Goal: Transaction & Acquisition: Purchase product/service

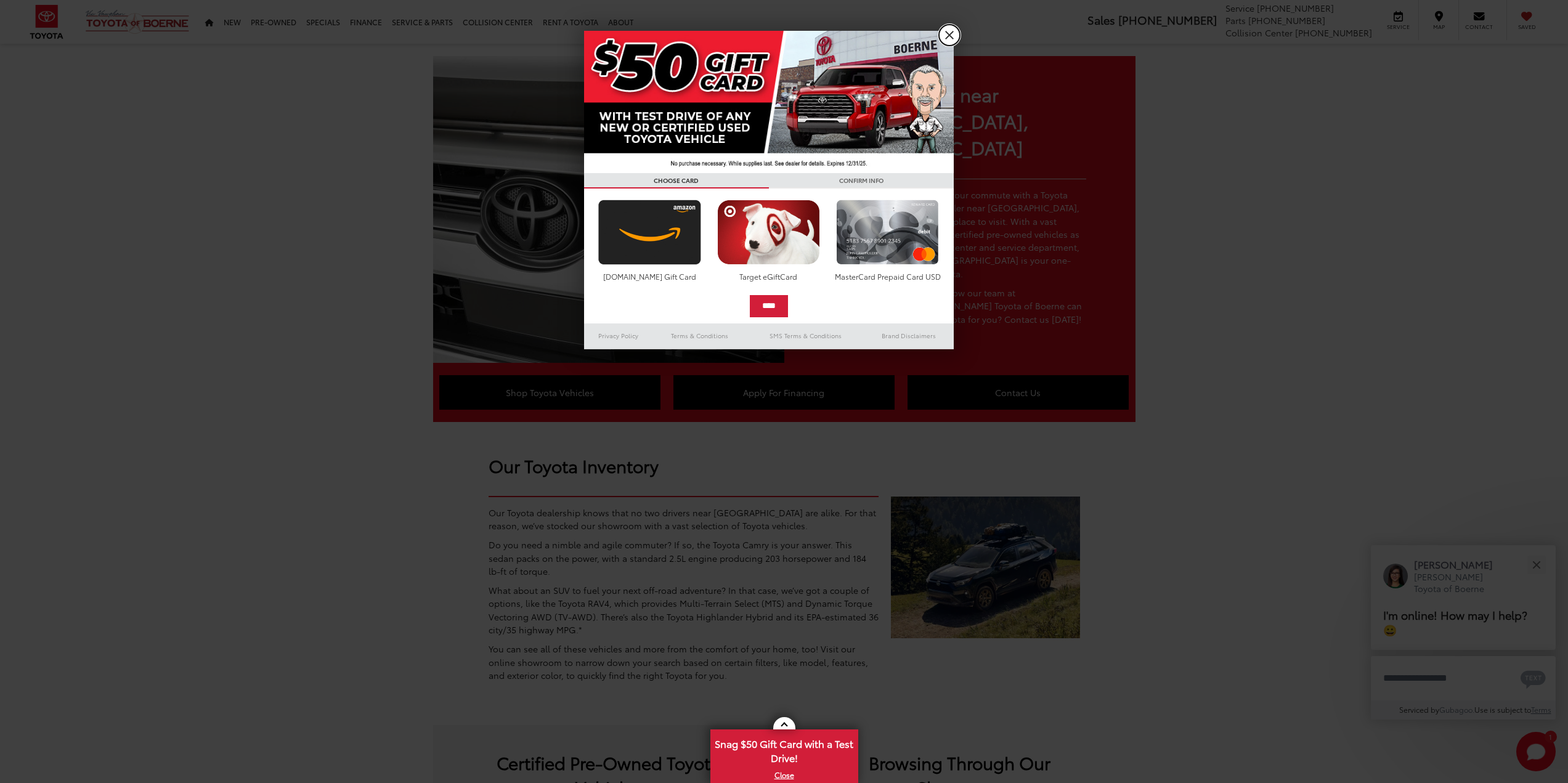
click at [947, 35] on link "X" at bounding box center [949, 35] width 21 height 21
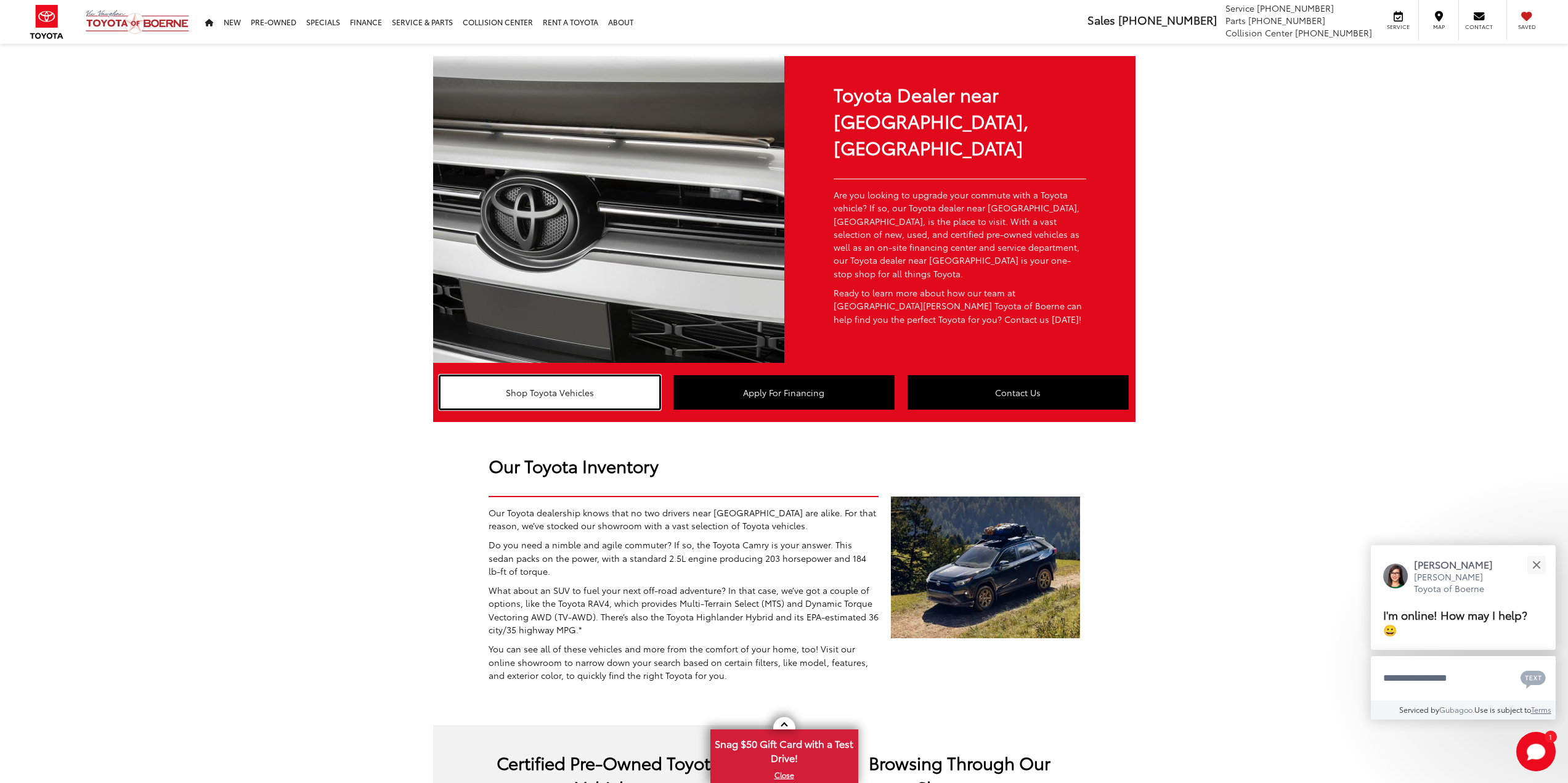
click at [595, 375] on link "Shop Toyota Vehicles" at bounding box center [550, 392] width 222 height 35
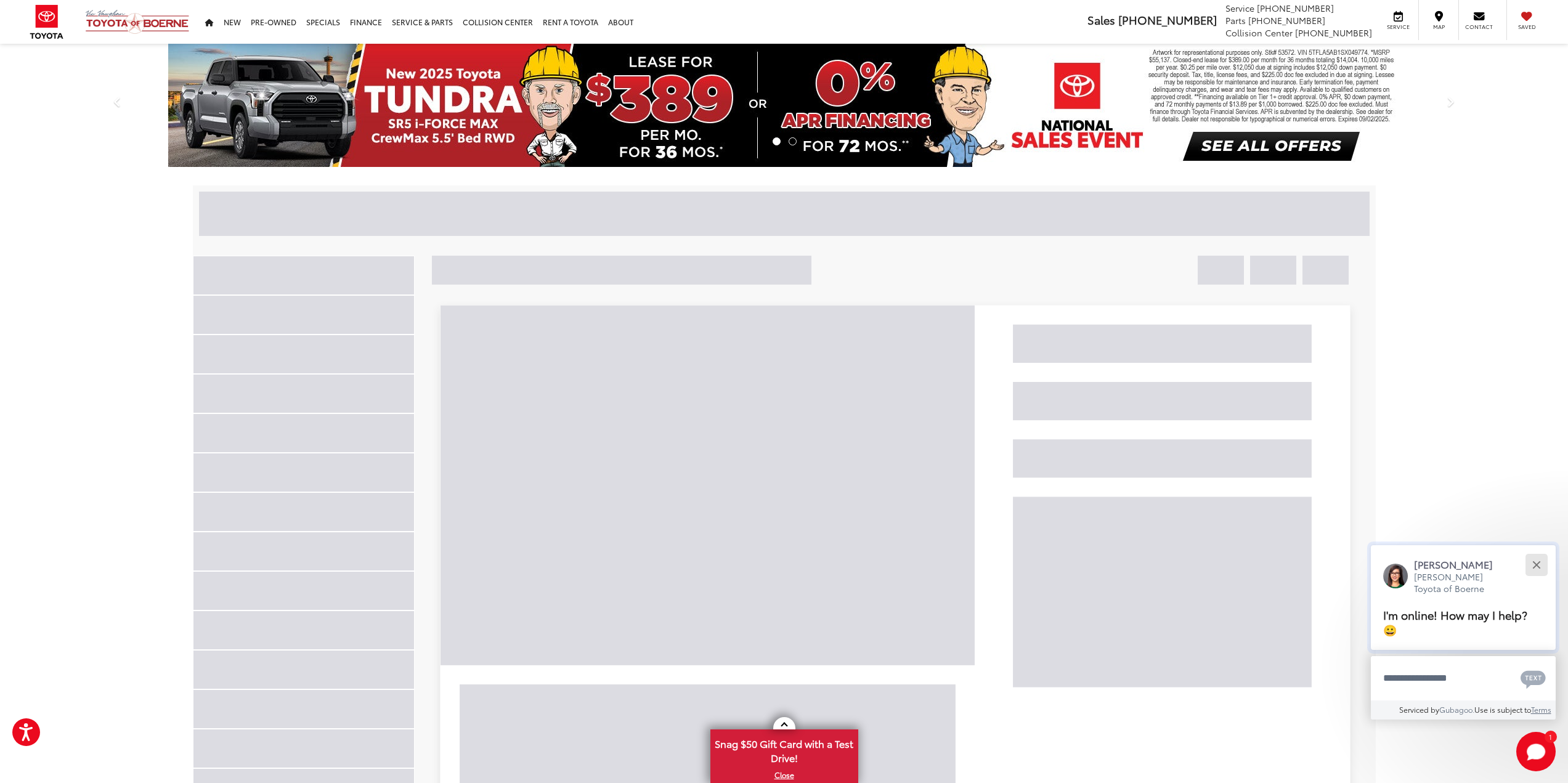
click at [1535, 564] on div "Close" at bounding box center [1536, 564] width 8 height 8
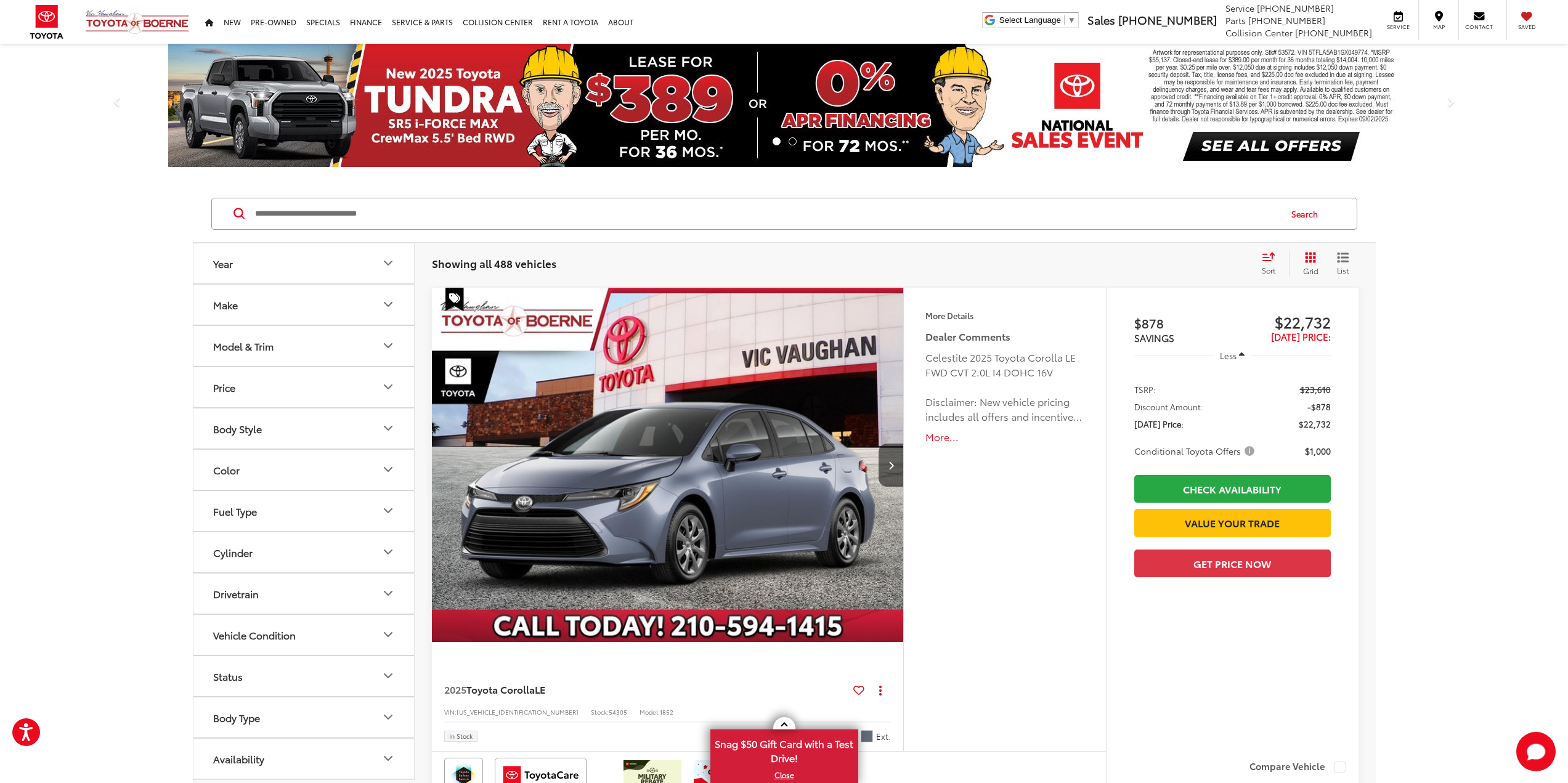
click at [389, 349] on icon "Model & Trim" at bounding box center [388, 346] width 15 height 15
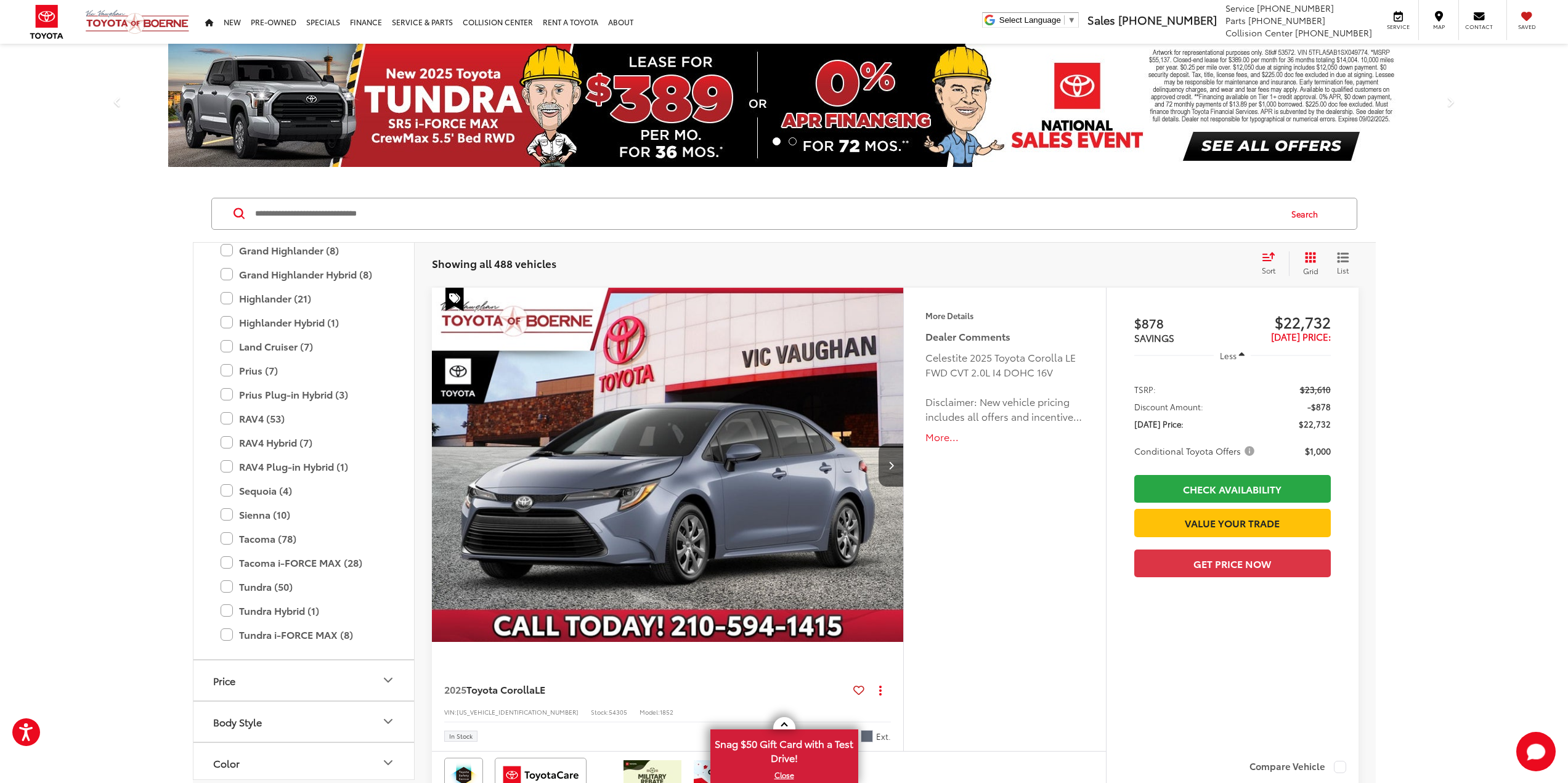
scroll to position [424, 0]
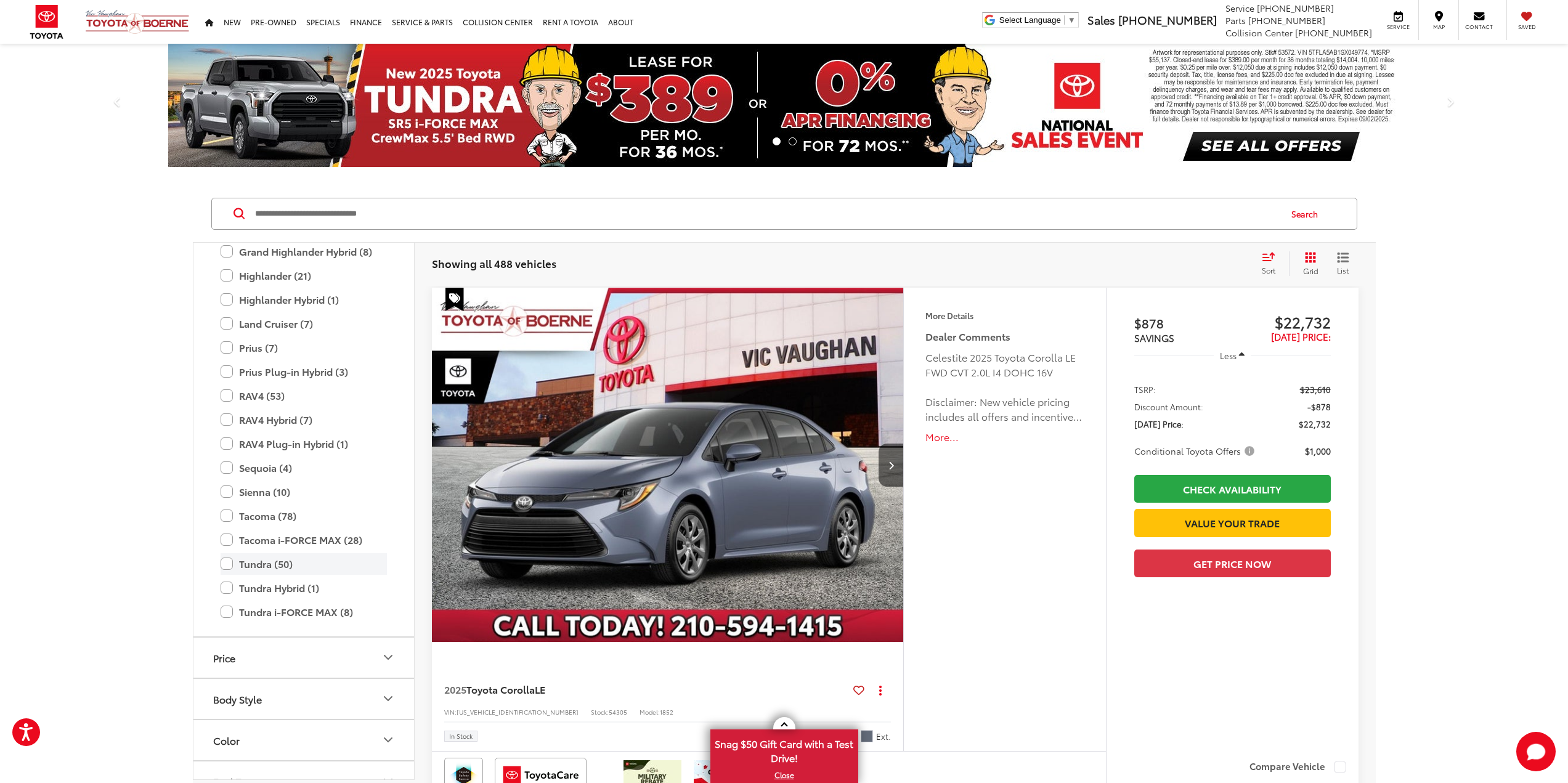
click at [225, 564] on label "Tundra (50)" at bounding box center [304, 564] width 166 height 22
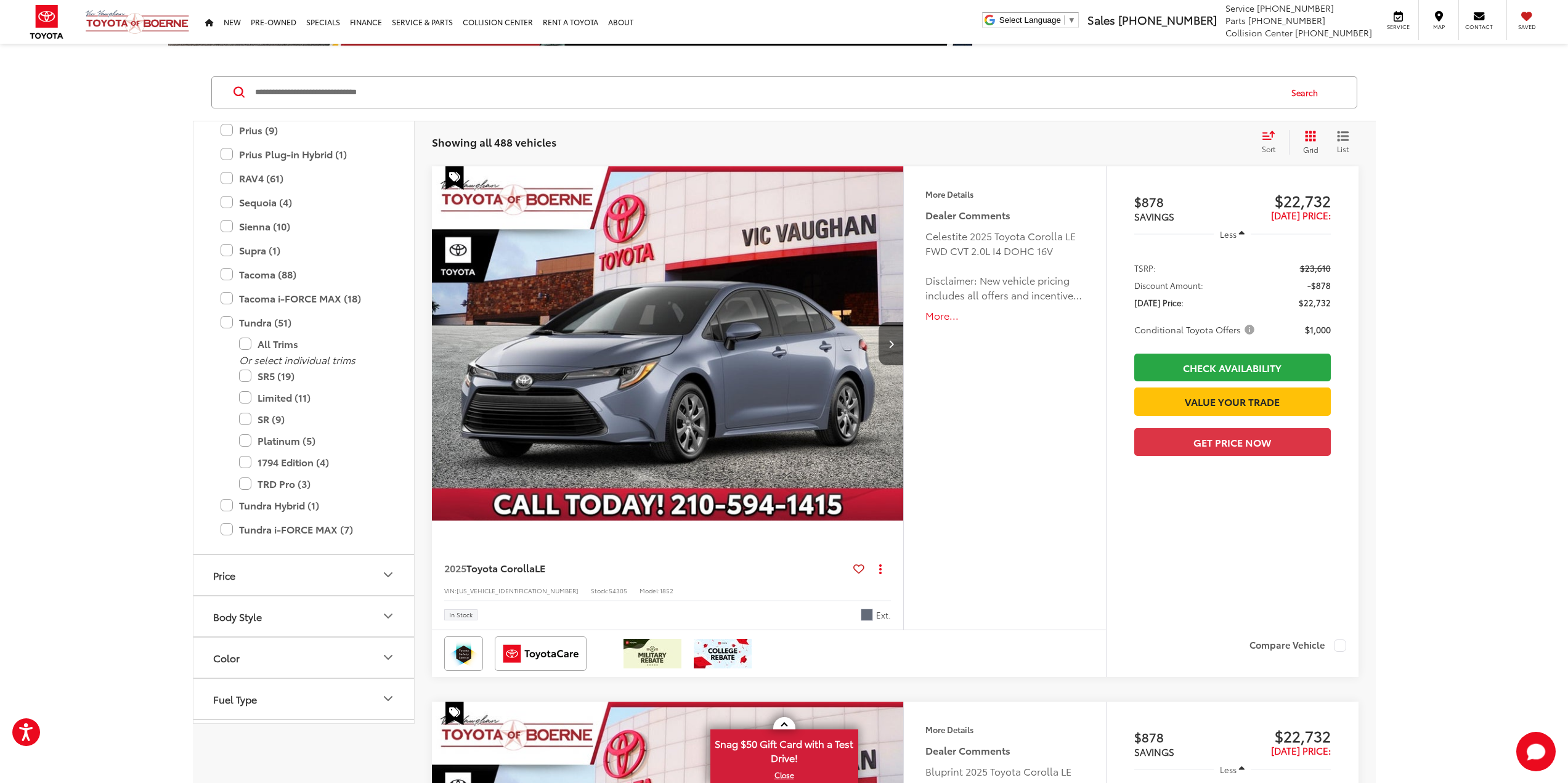
scroll to position [123, 0]
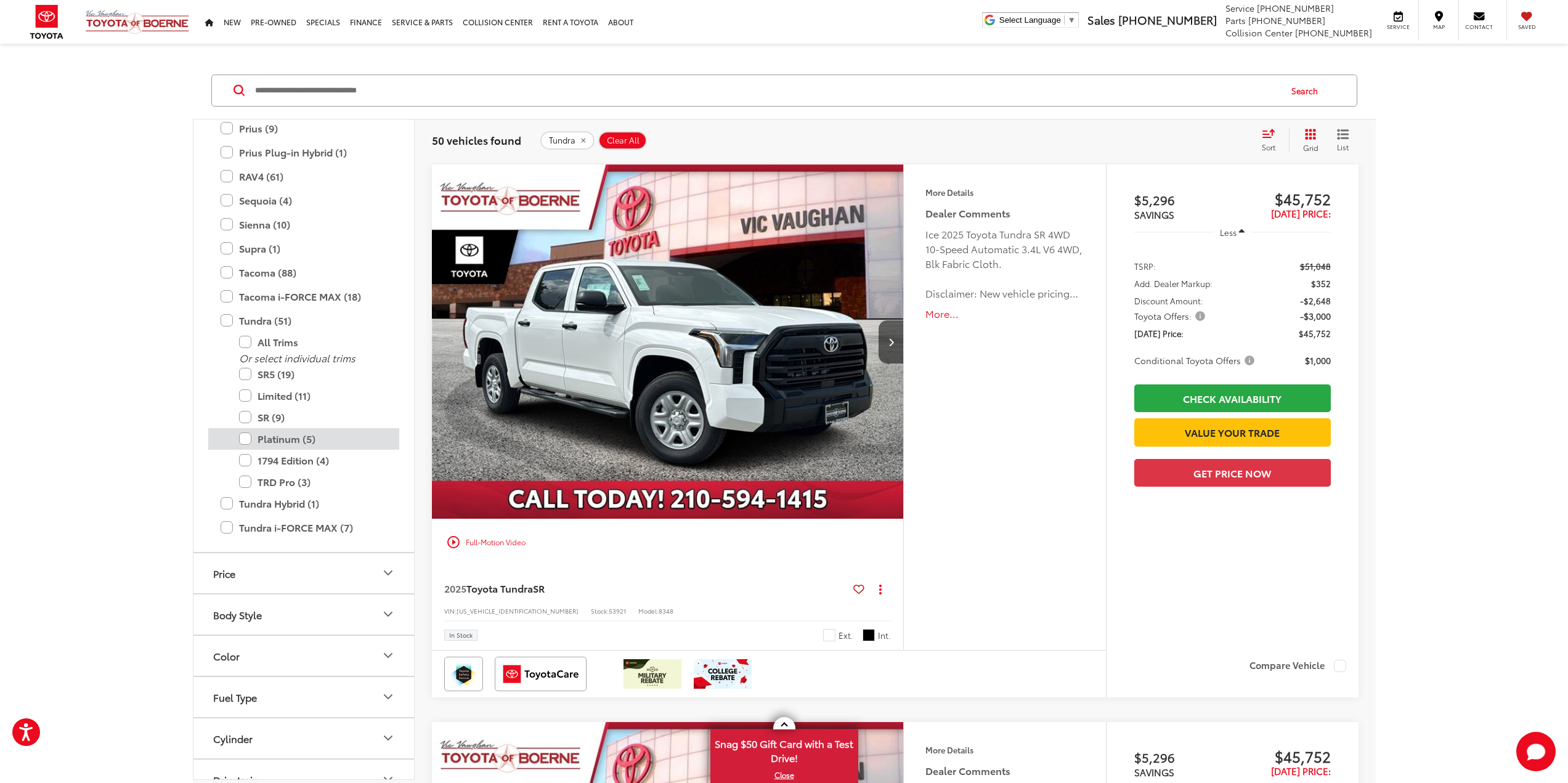
click at [244, 443] on label "Platinum (5)" at bounding box center [313, 439] width 148 height 22
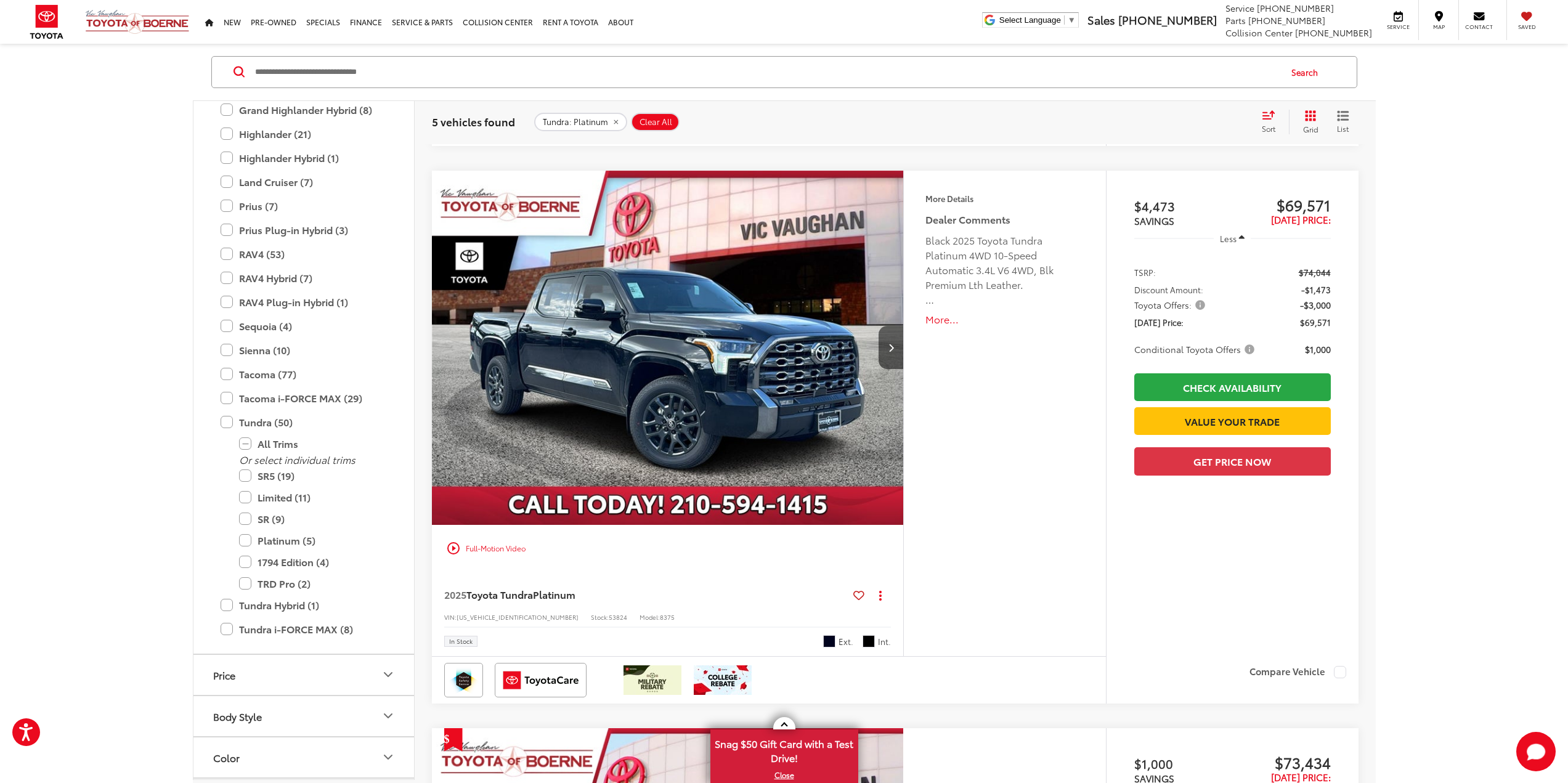
scroll to position [1786, 0]
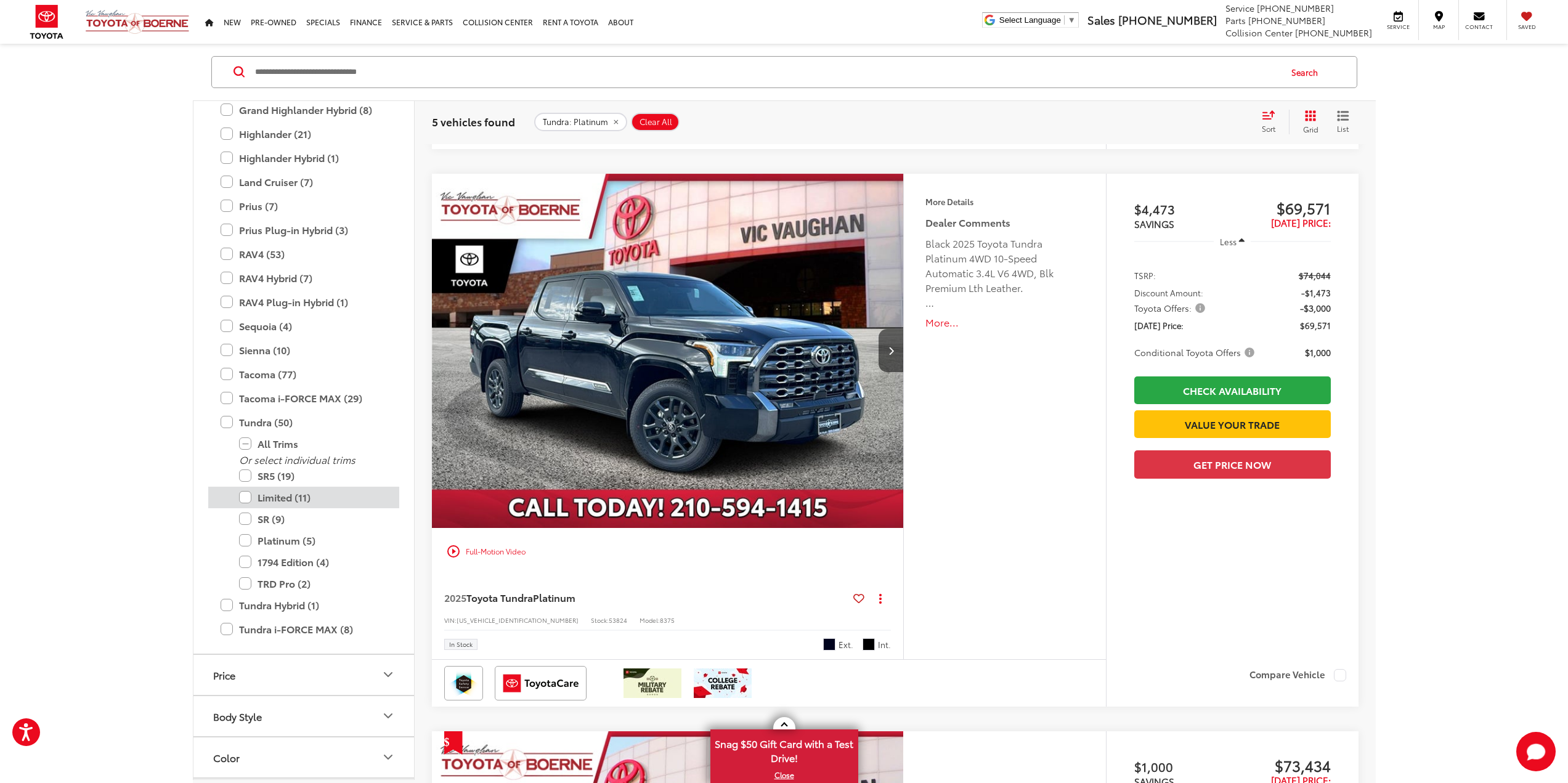
click at [244, 495] on label "Limited (11)" at bounding box center [313, 498] width 148 height 22
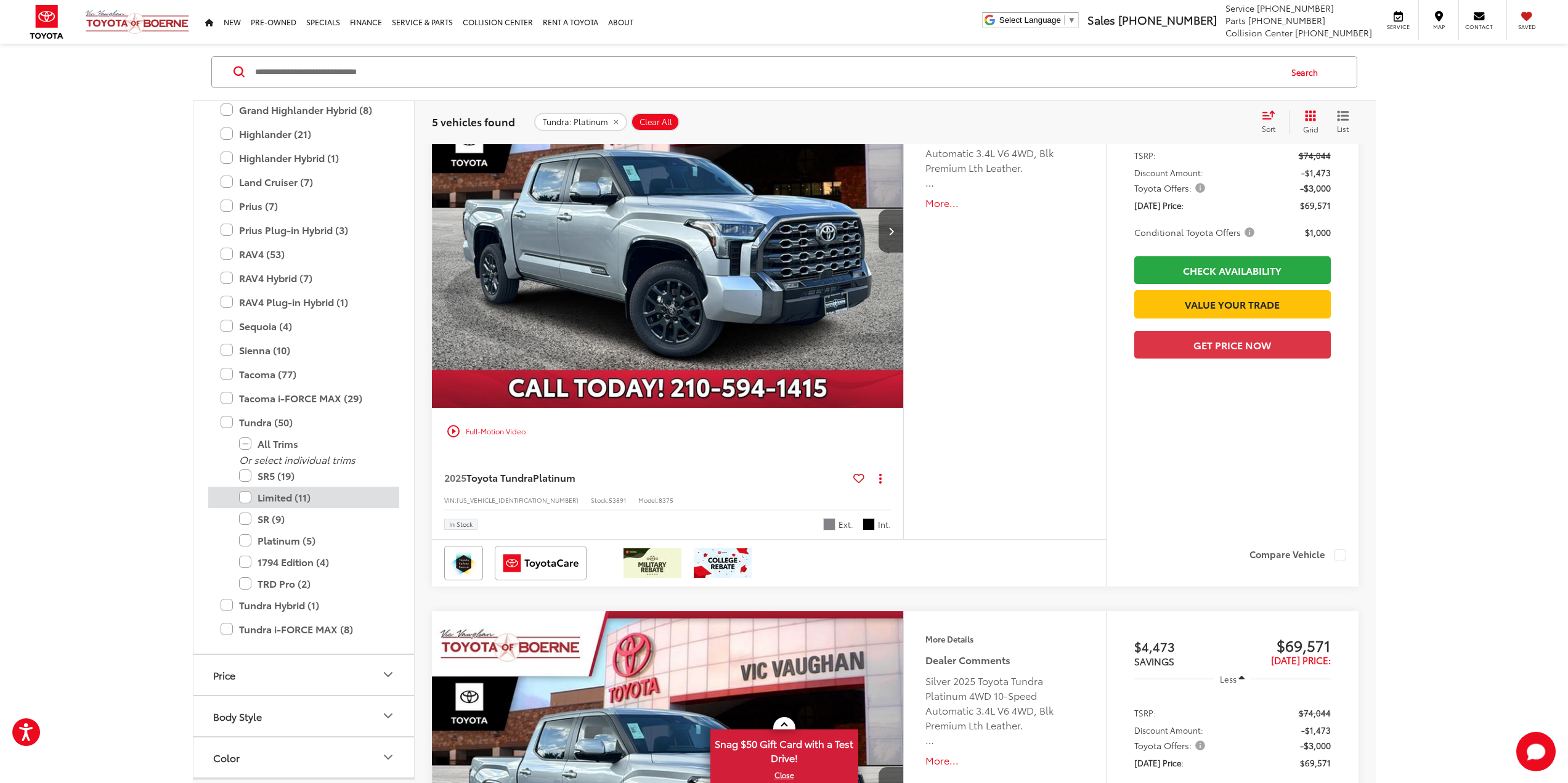
scroll to position [142, 0]
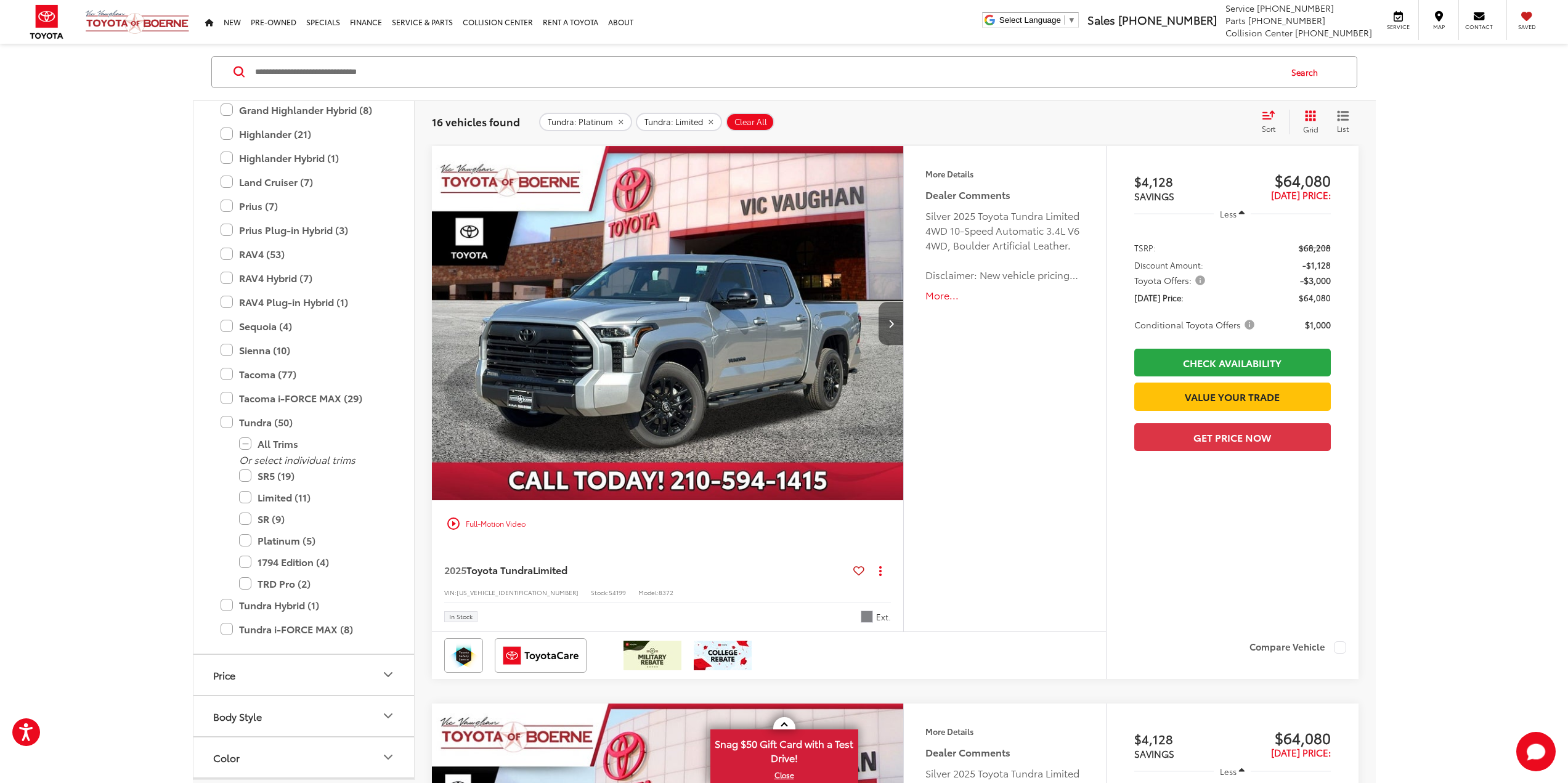
click at [884, 325] on button "Next image" at bounding box center [891, 323] width 25 height 43
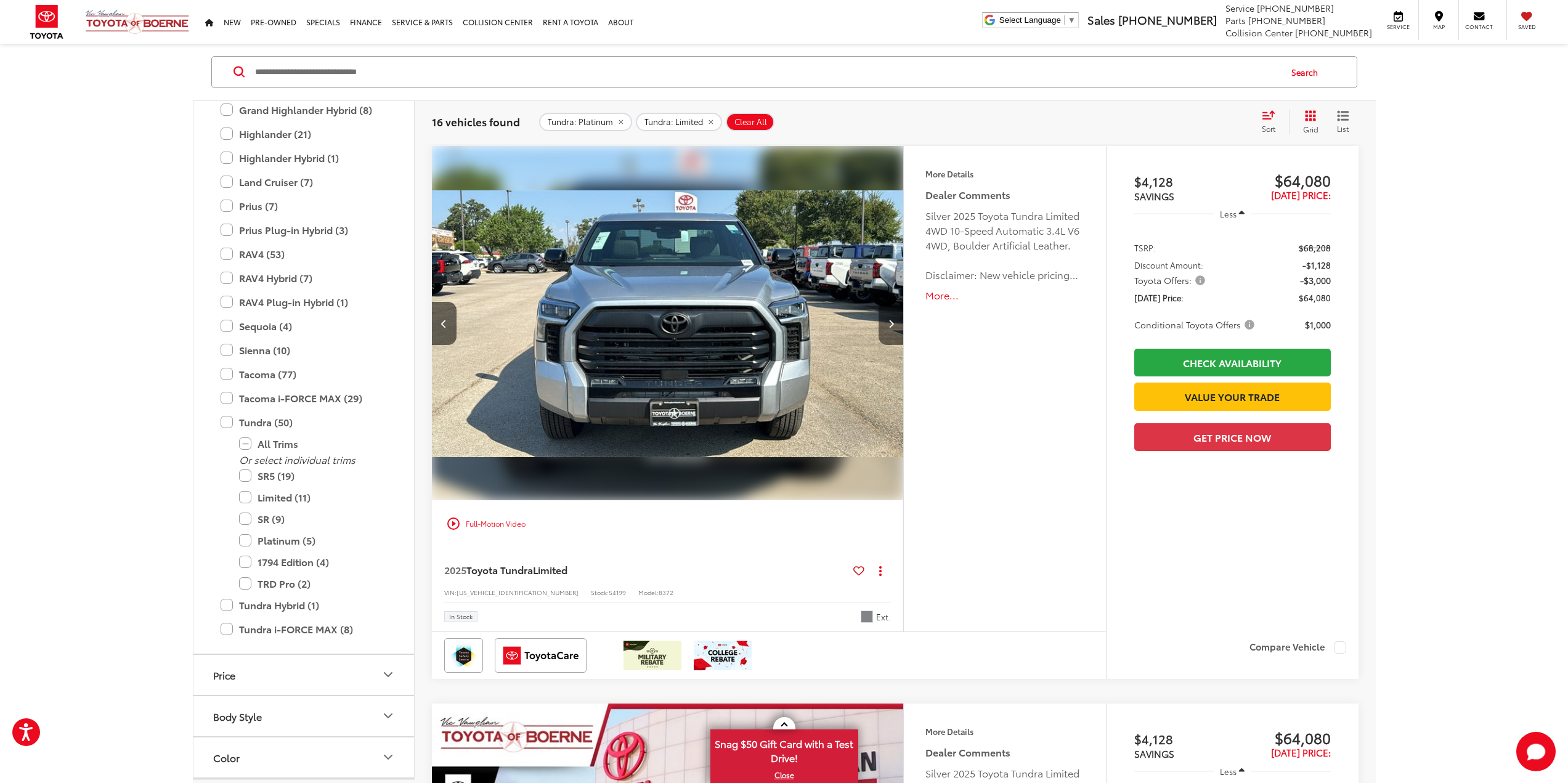
click at [884, 325] on button "Next image" at bounding box center [891, 323] width 25 height 43
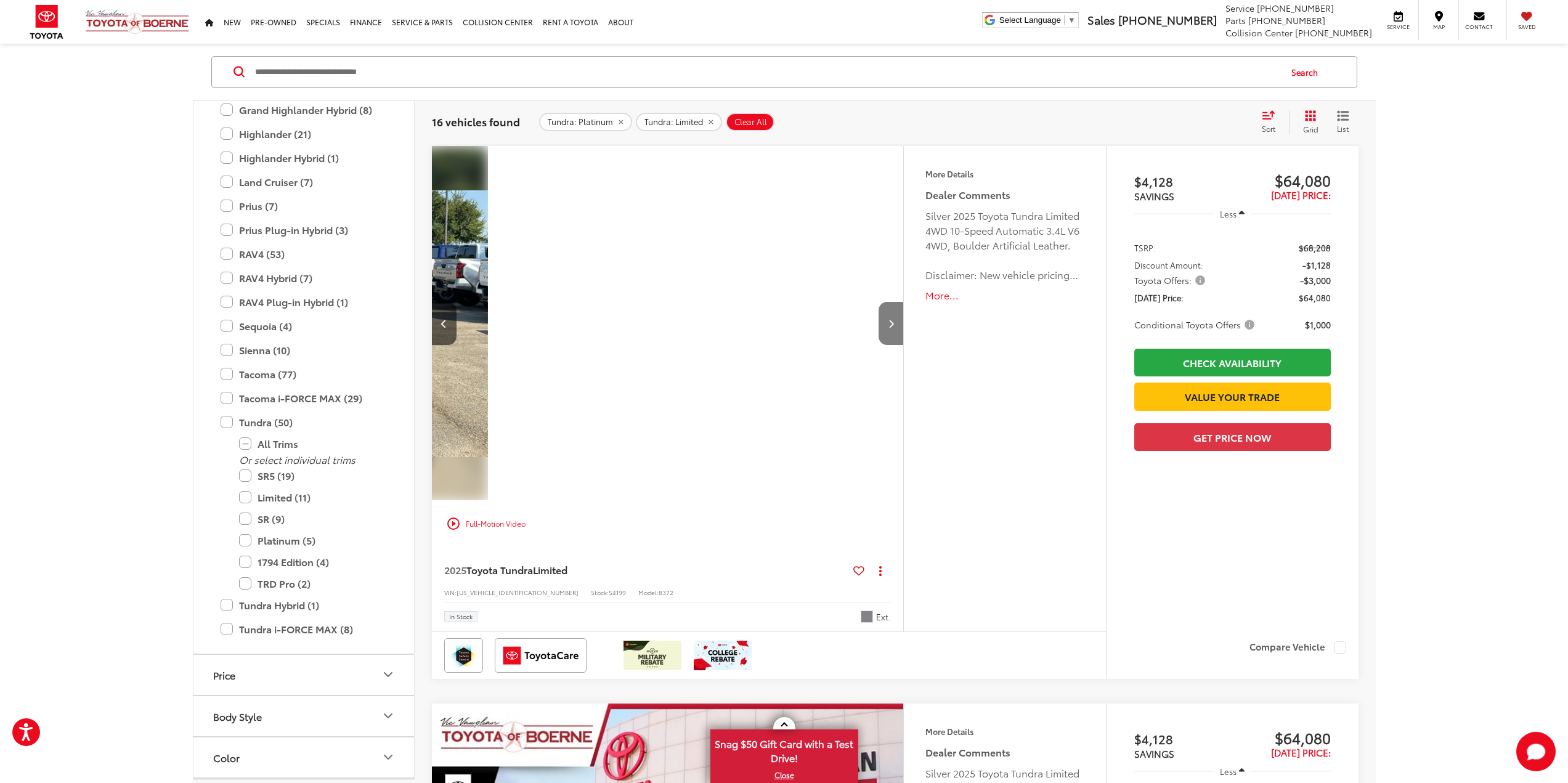
scroll to position [0, 947]
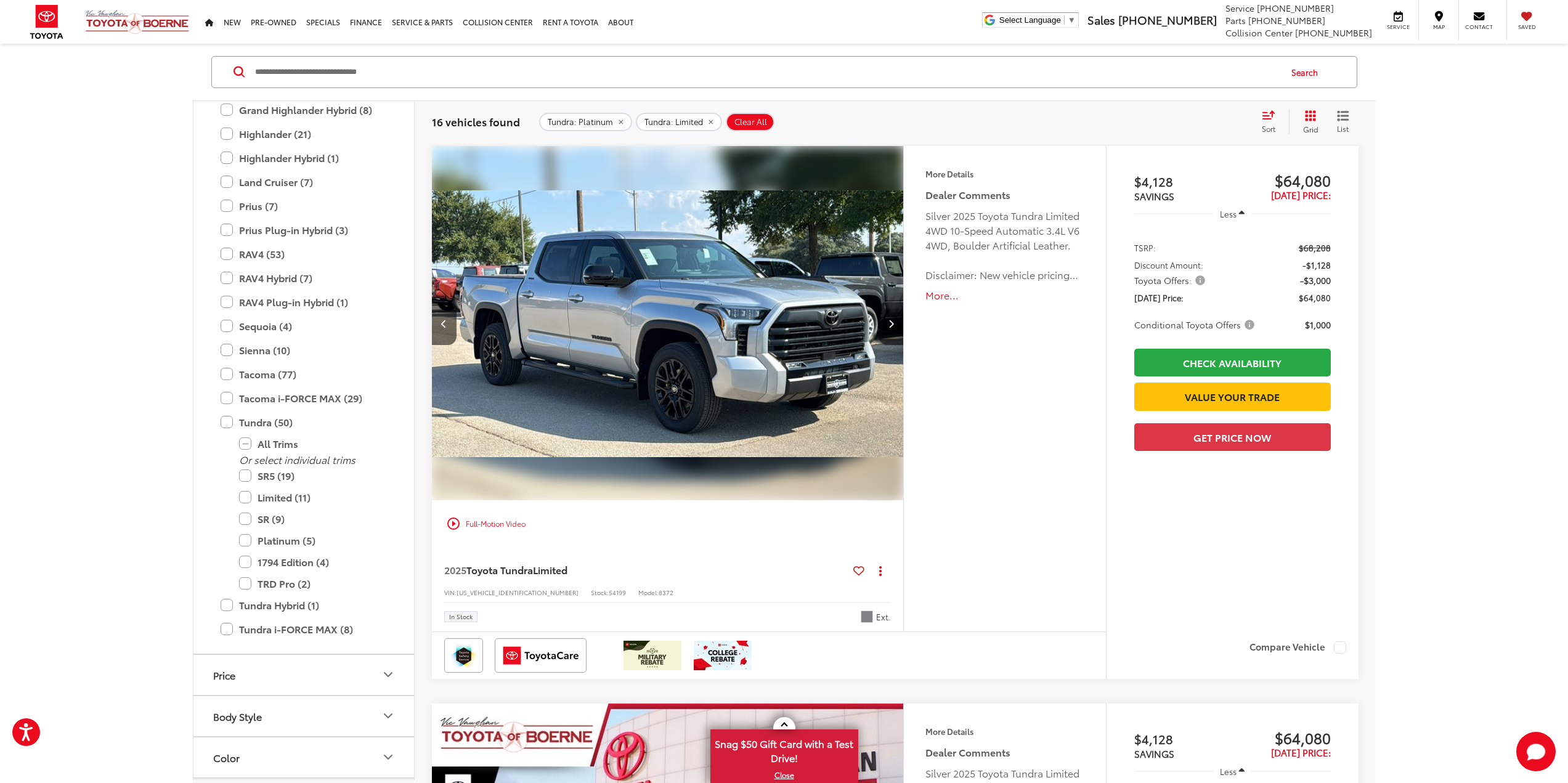
click at [884, 325] on button "Next image" at bounding box center [891, 323] width 25 height 43
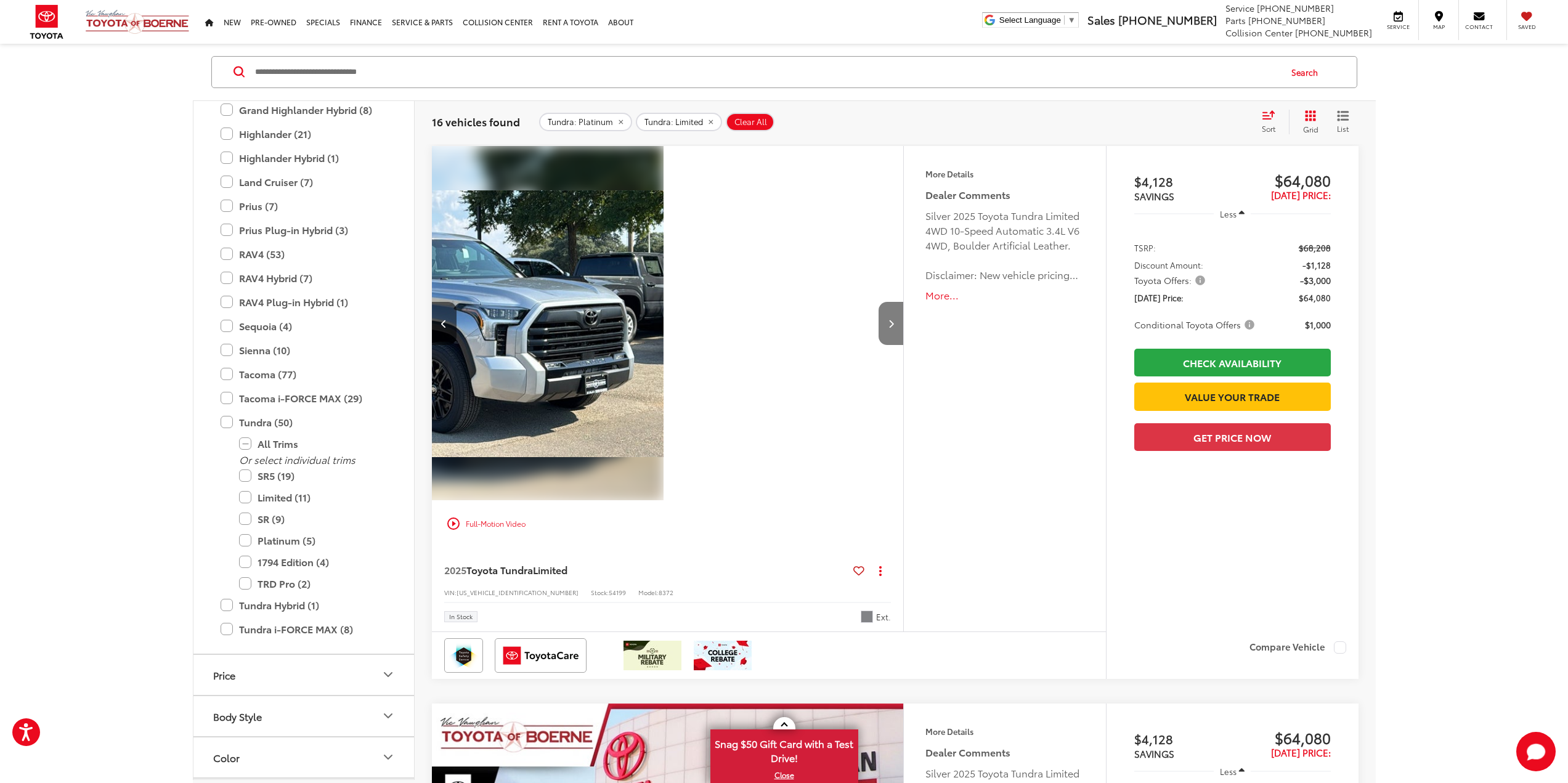
scroll to position [0, 1422]
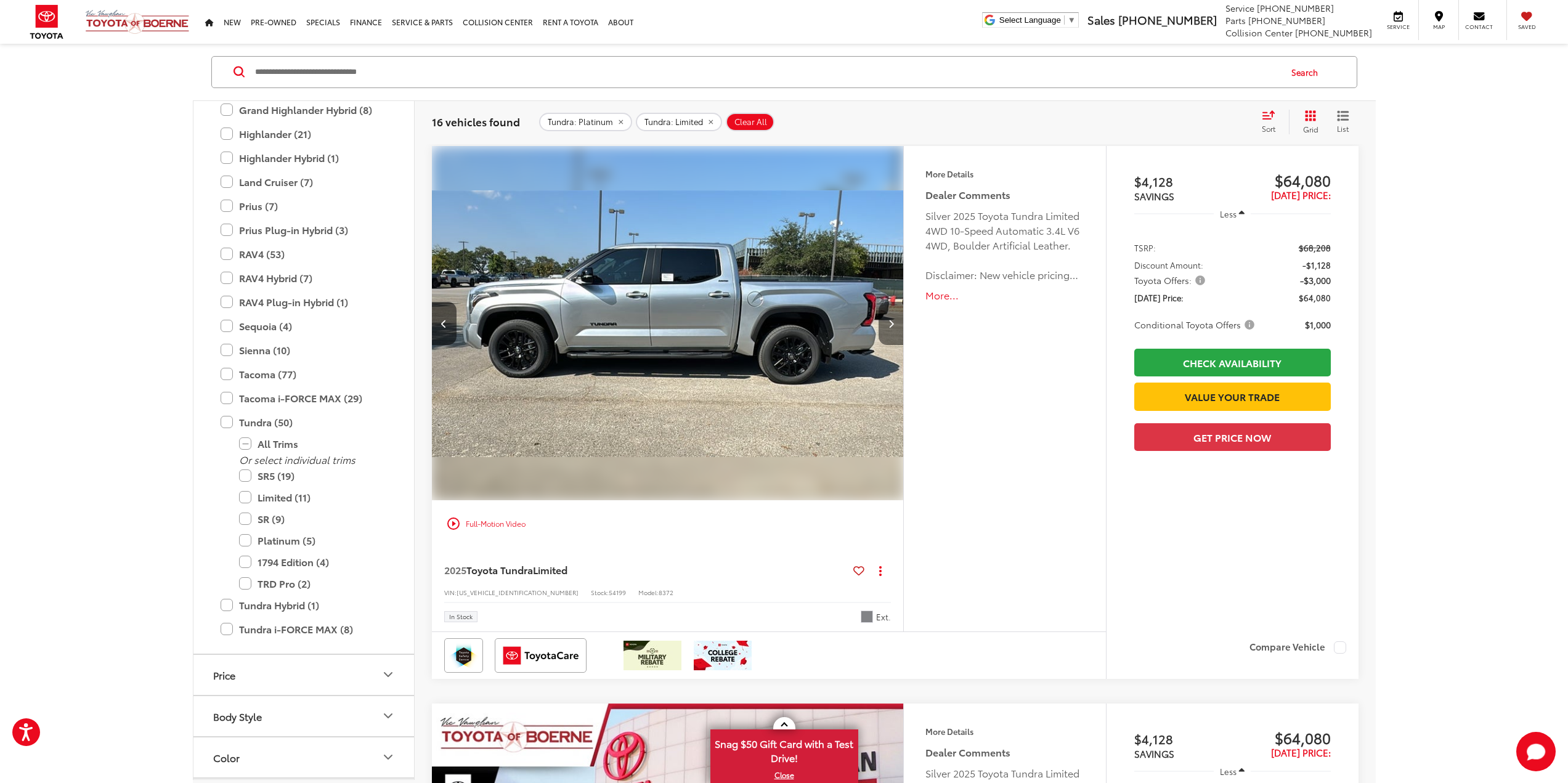
click at [884, 325] on button "Next image" at bounding box center [891, 323] width 25 height 43
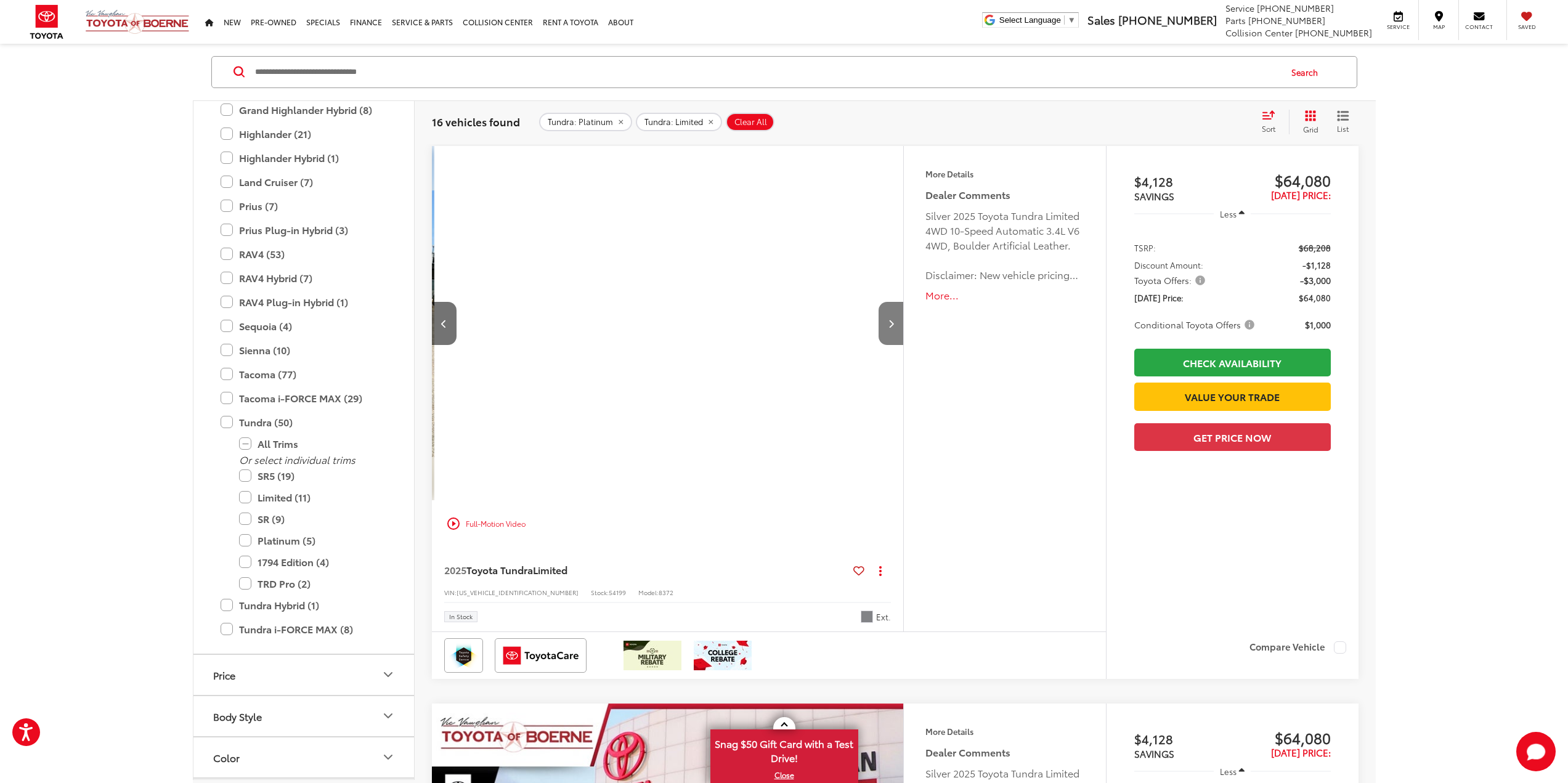
scroll to position [0, 1894]
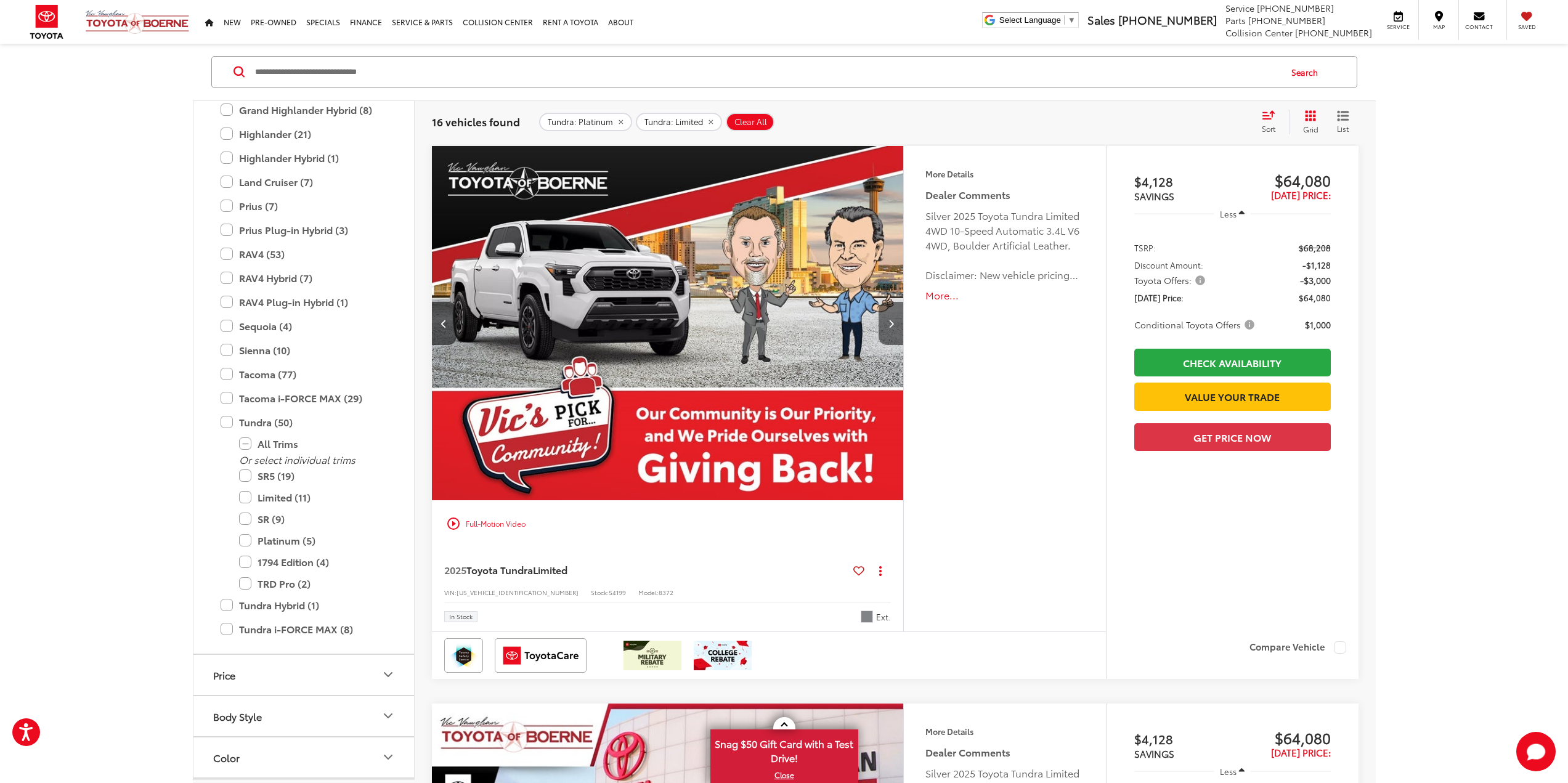
click at [884, 325] on button "Next image" at bounding box center [891, 323] width 25 height 43
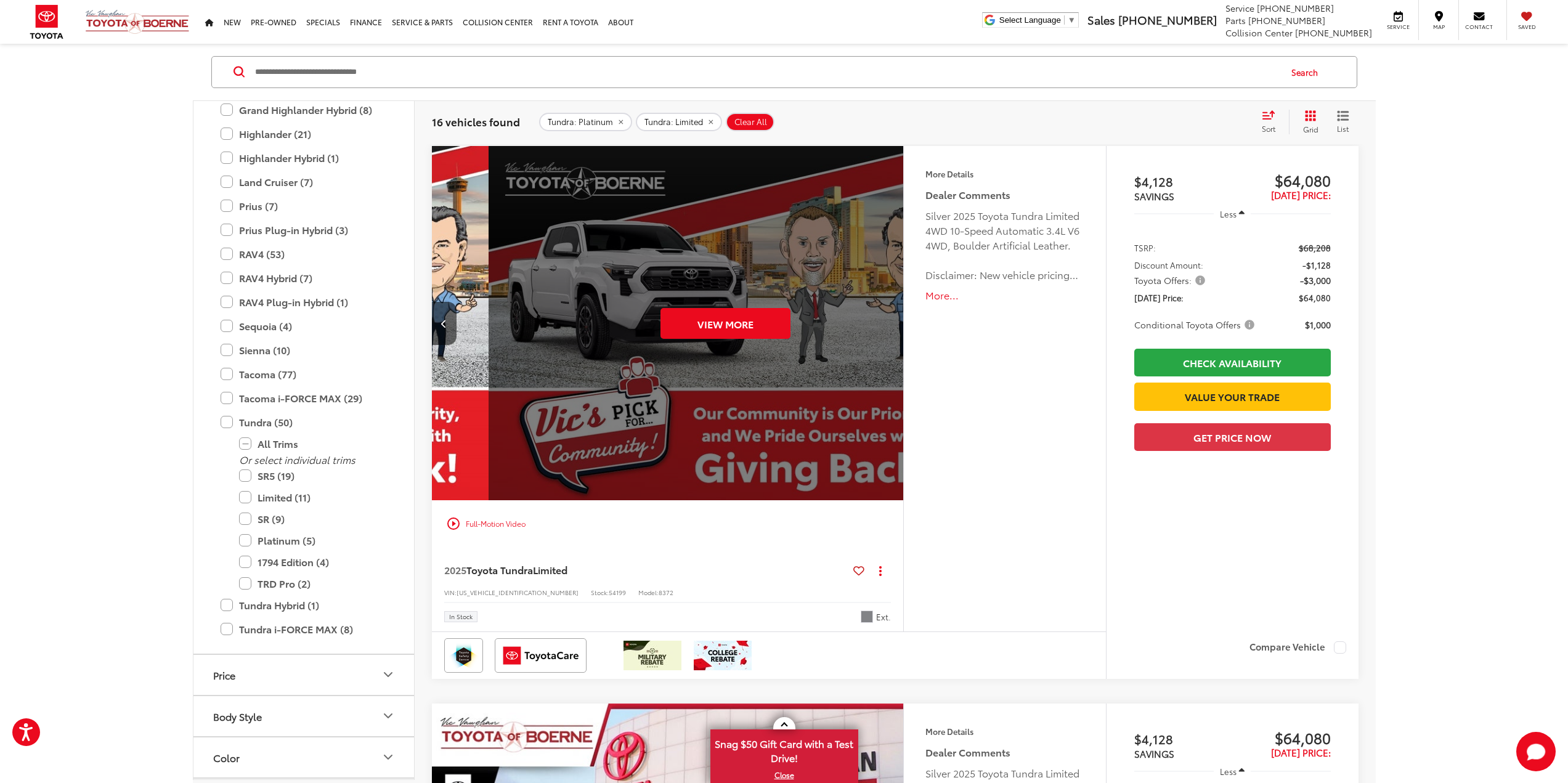
scroll to position [0, 2368]
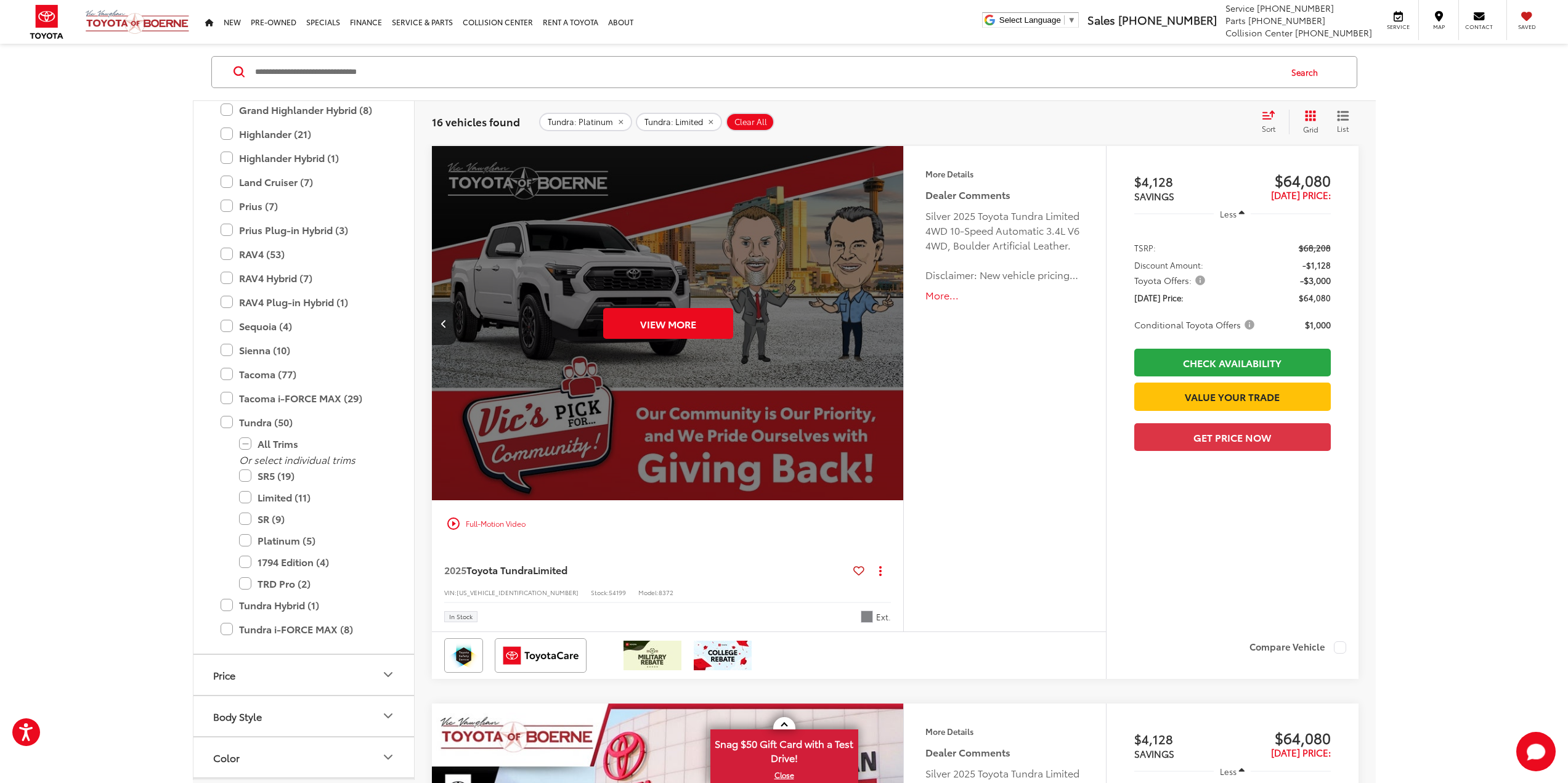
click at [884, 325] on div "View More" at bounding box center [668, 323] width 474 height 355
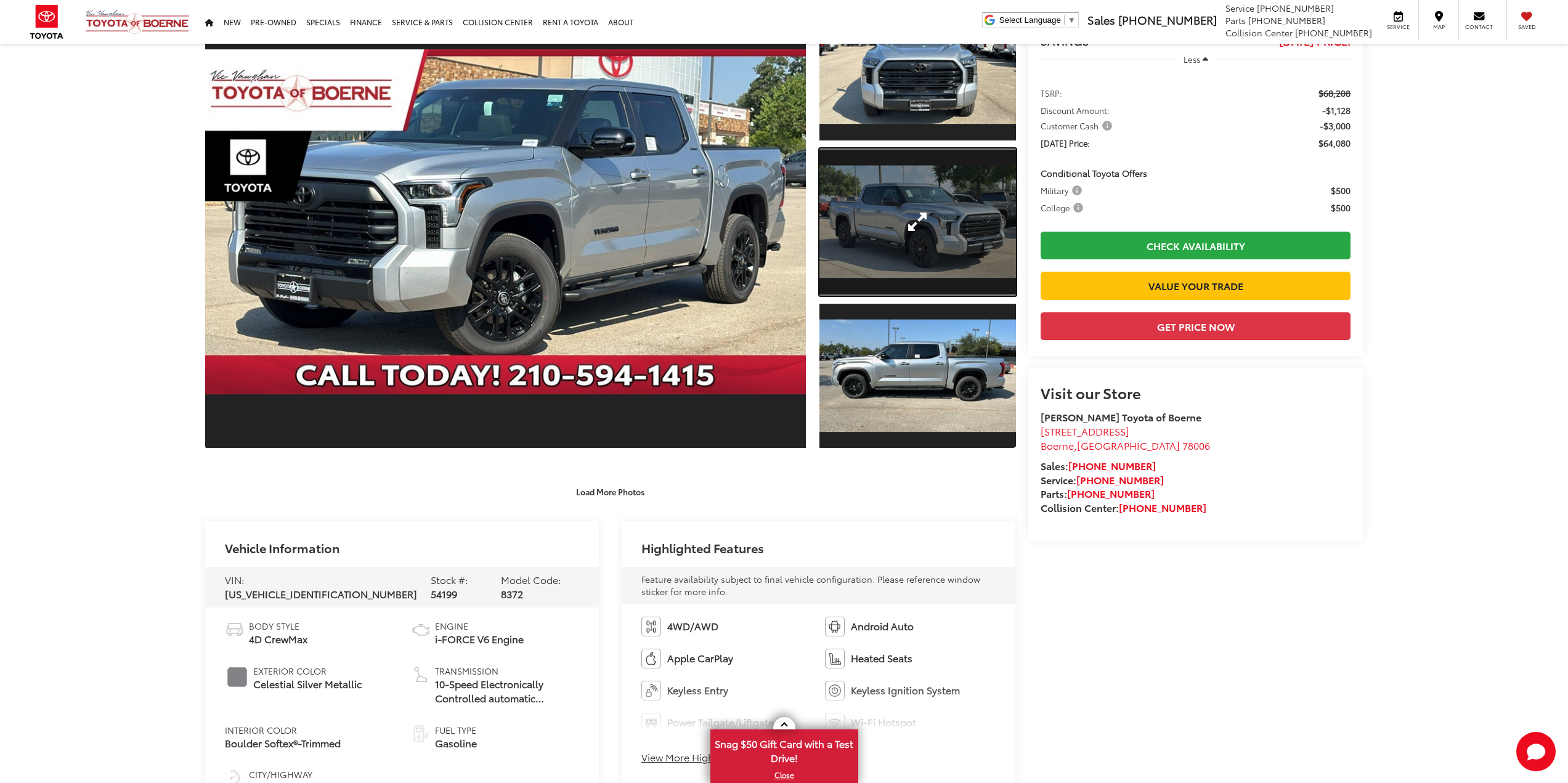
click at [920, 222] on link "Expand Photo 2" at bounding box center [918, 222] width 196 height 147
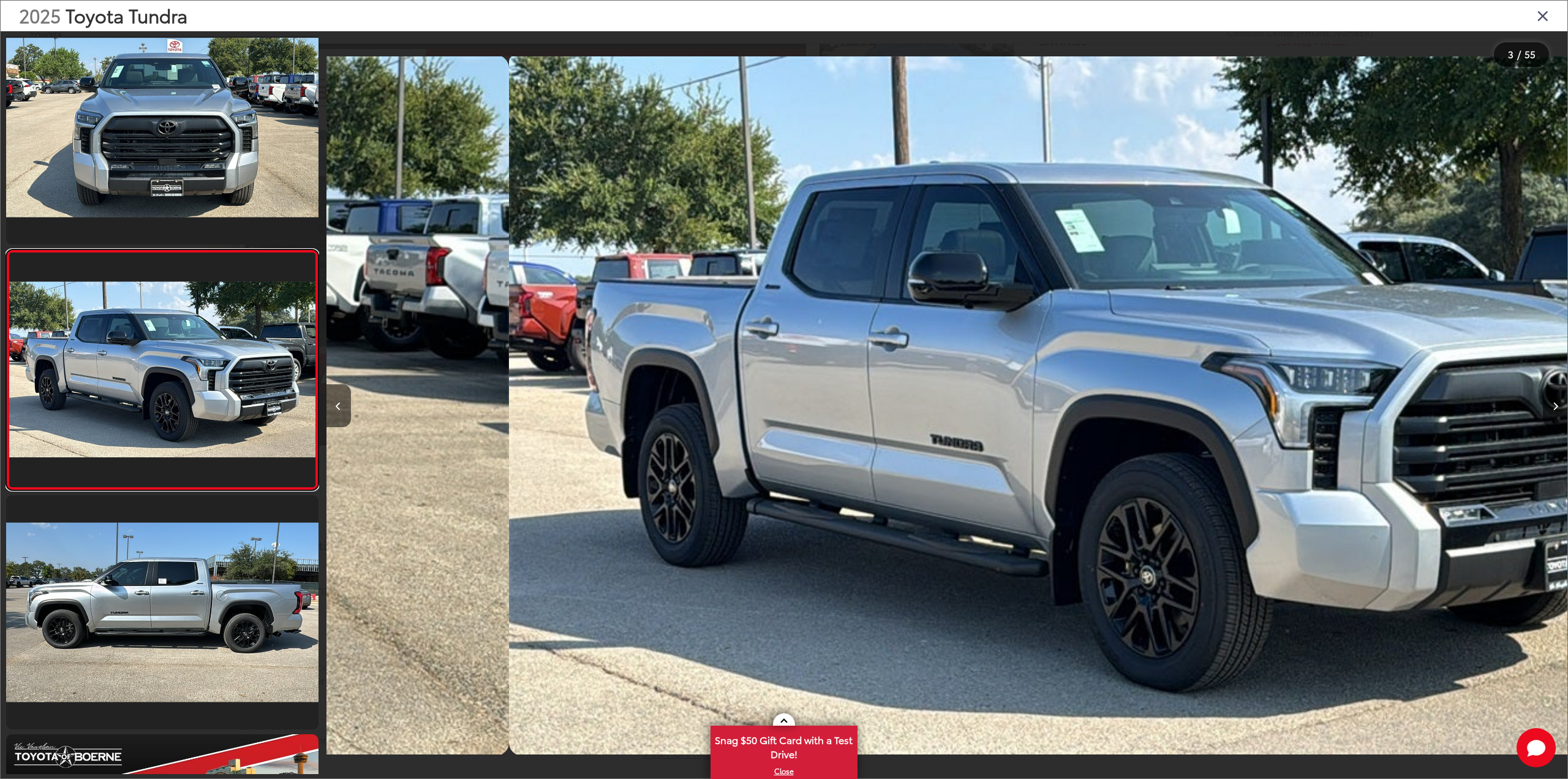
scroll to position [0, 2483]
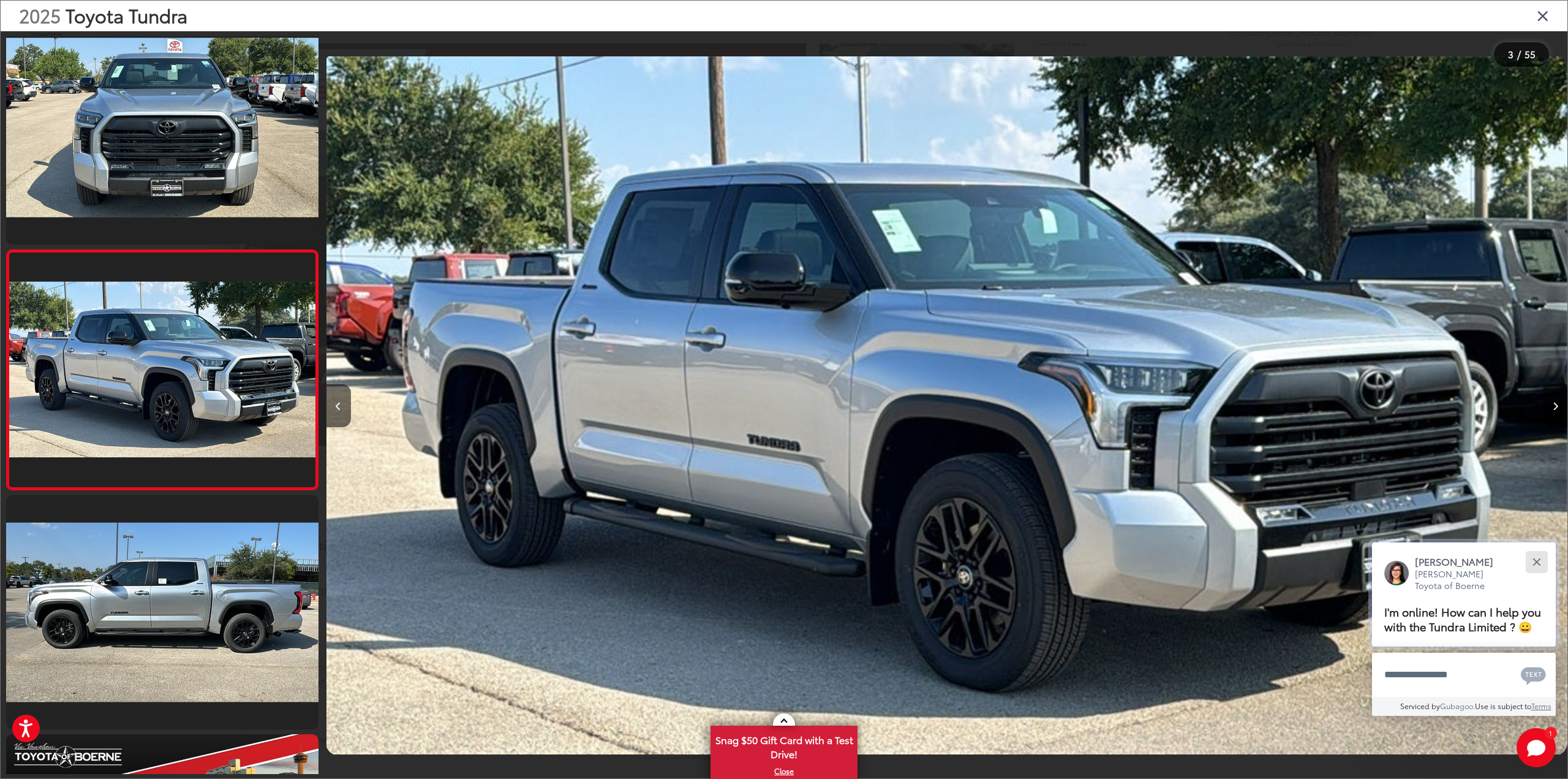
click at [1536, 562] on div "Close" at bounding box center [1537, 562] width 8 height 8
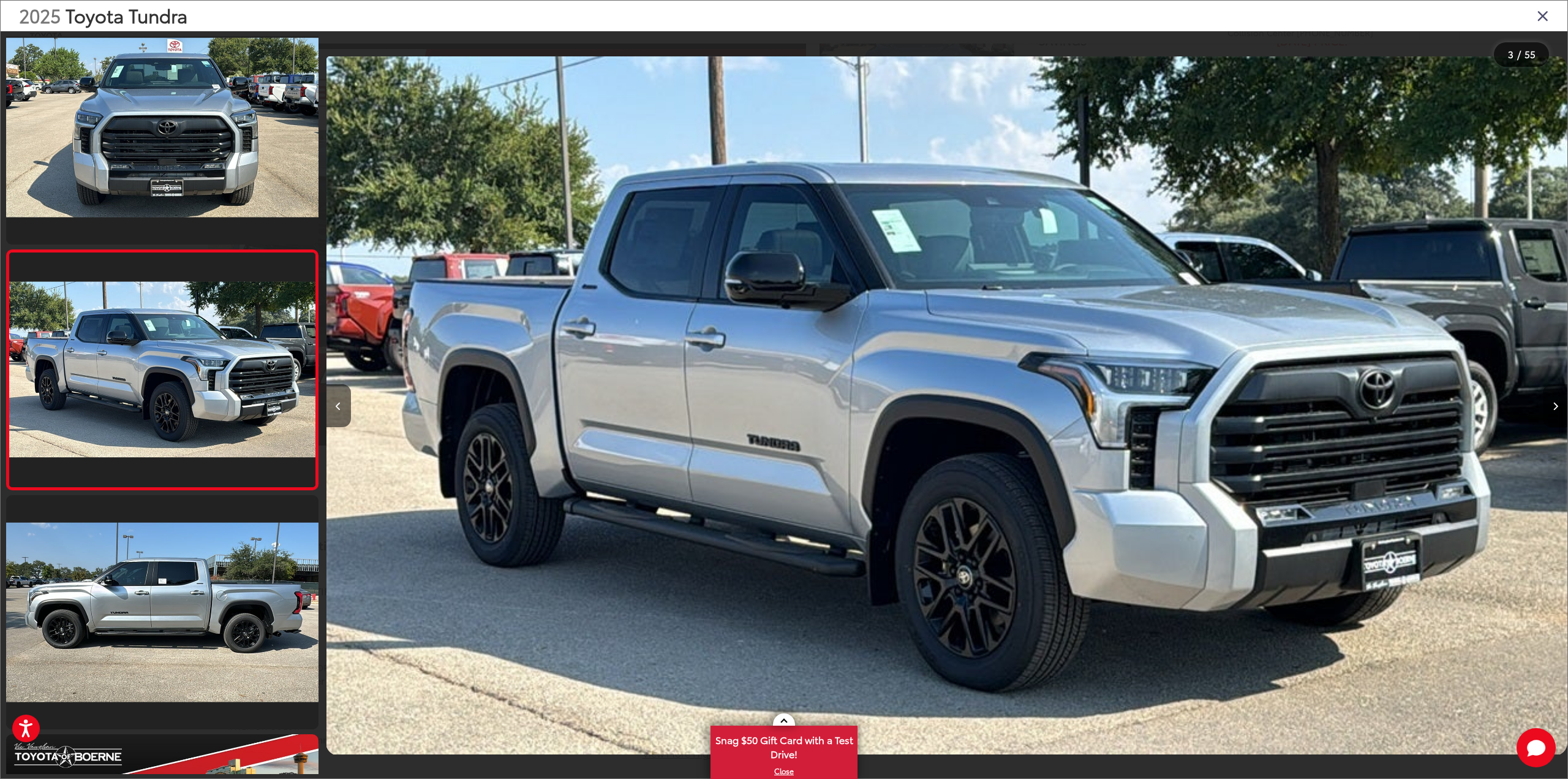
click at [1554, 406] on icon "Next image" at bounding box center [1556, 406] width 5 height 9
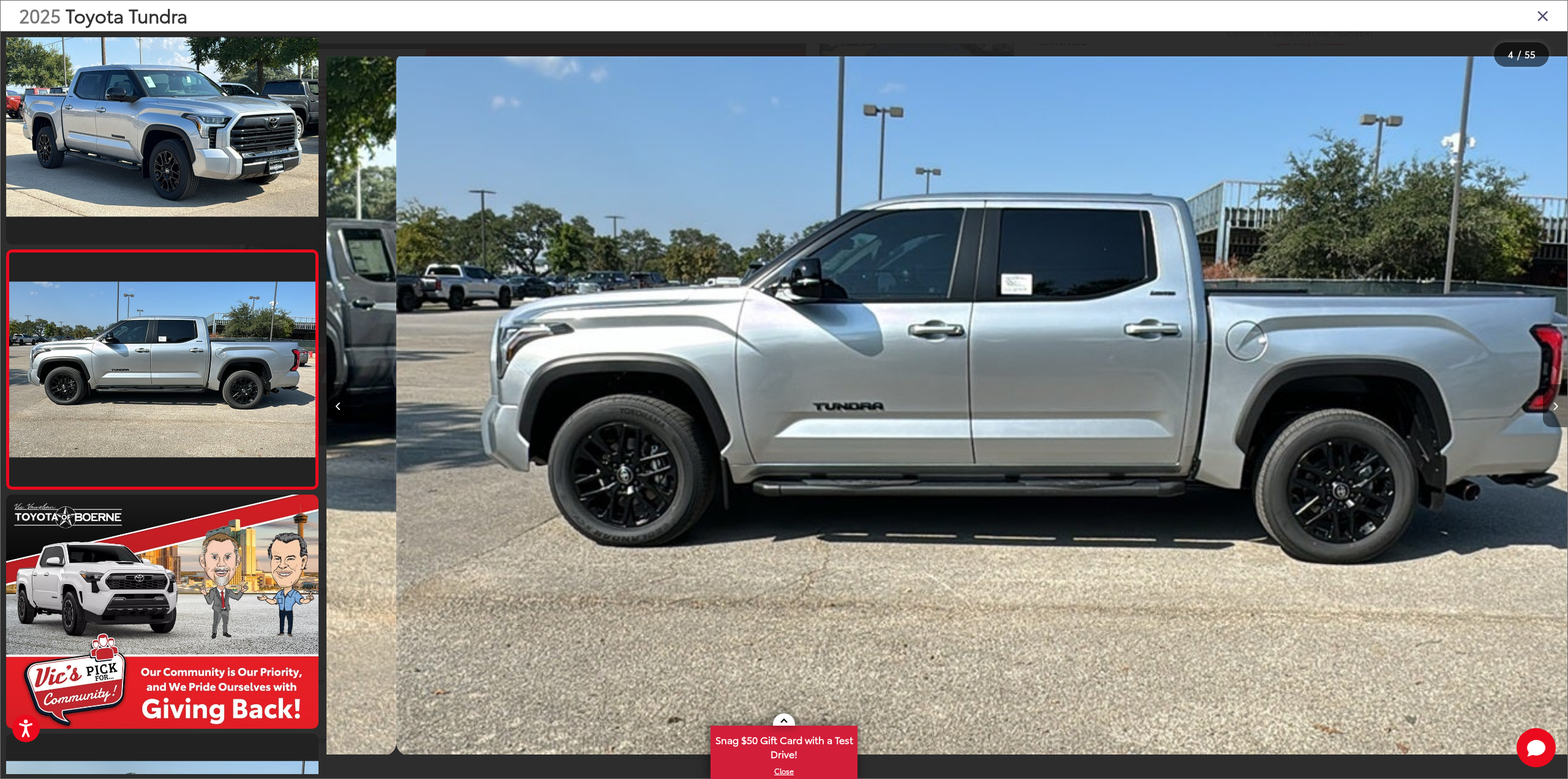
scroll to position [0, 3724]
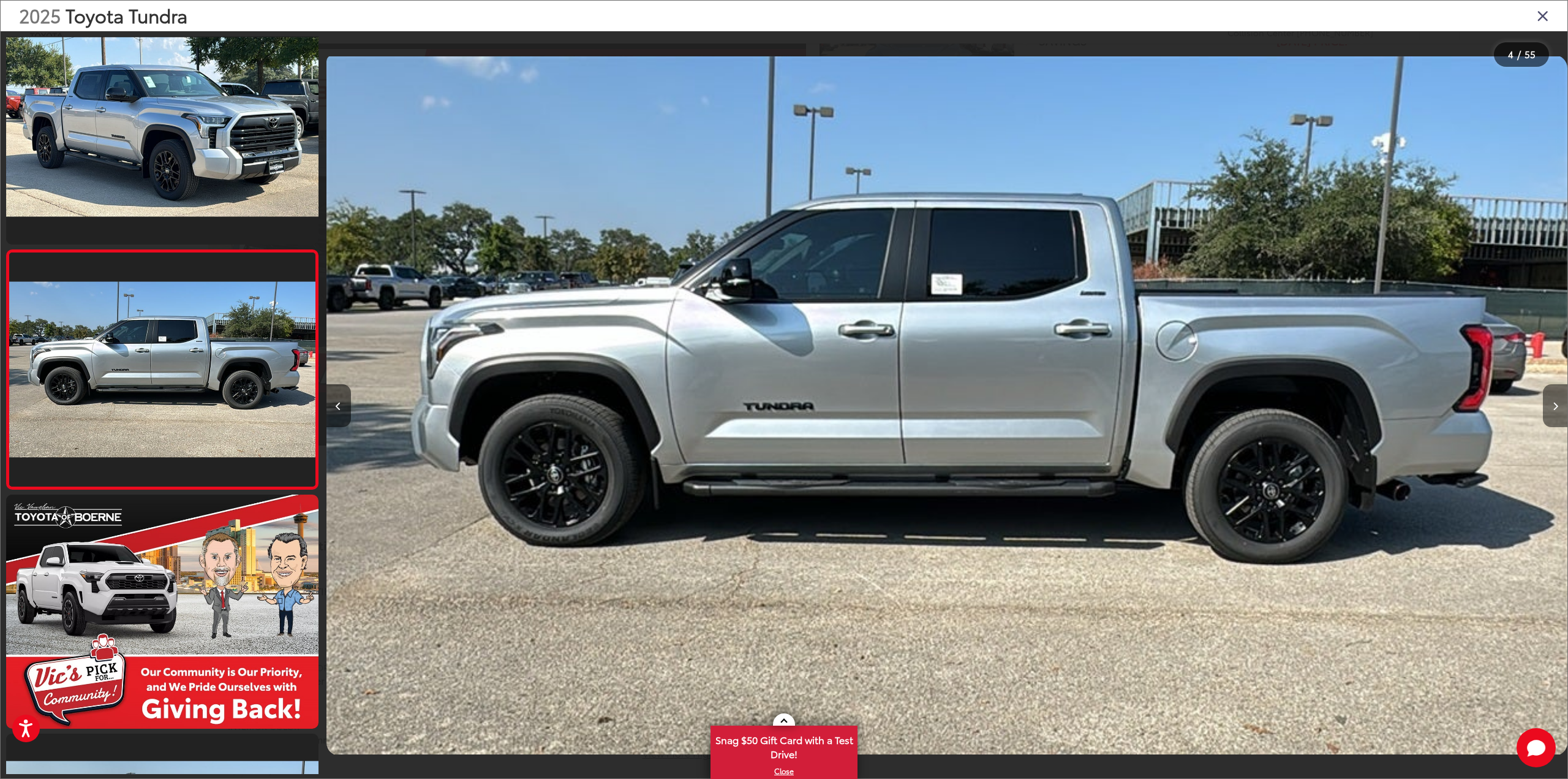
click at [1553, 402] on icon "Next image" at bounding box center [1556, 406] width 5 height 9
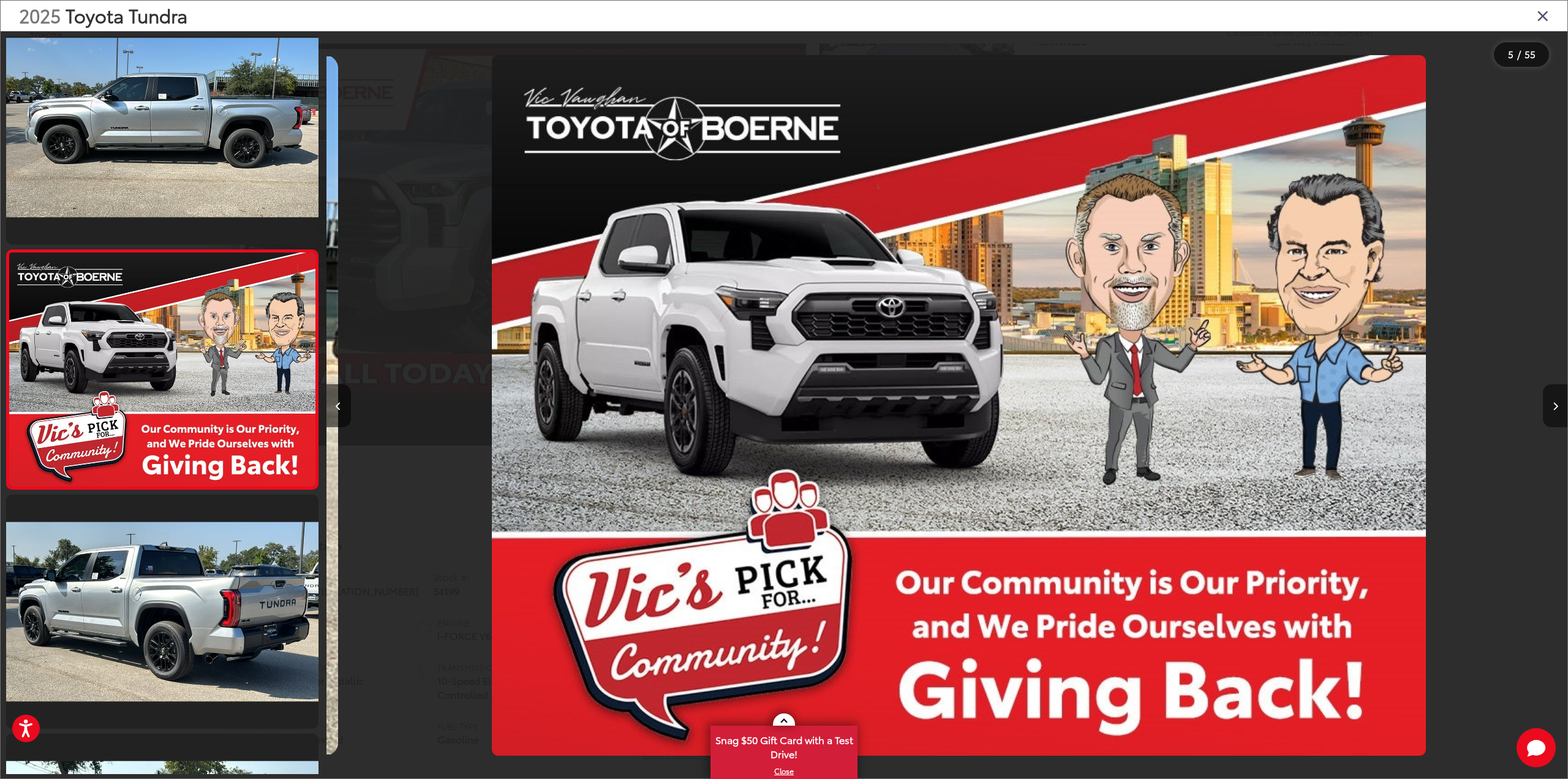
scroll to position [0, 4965]
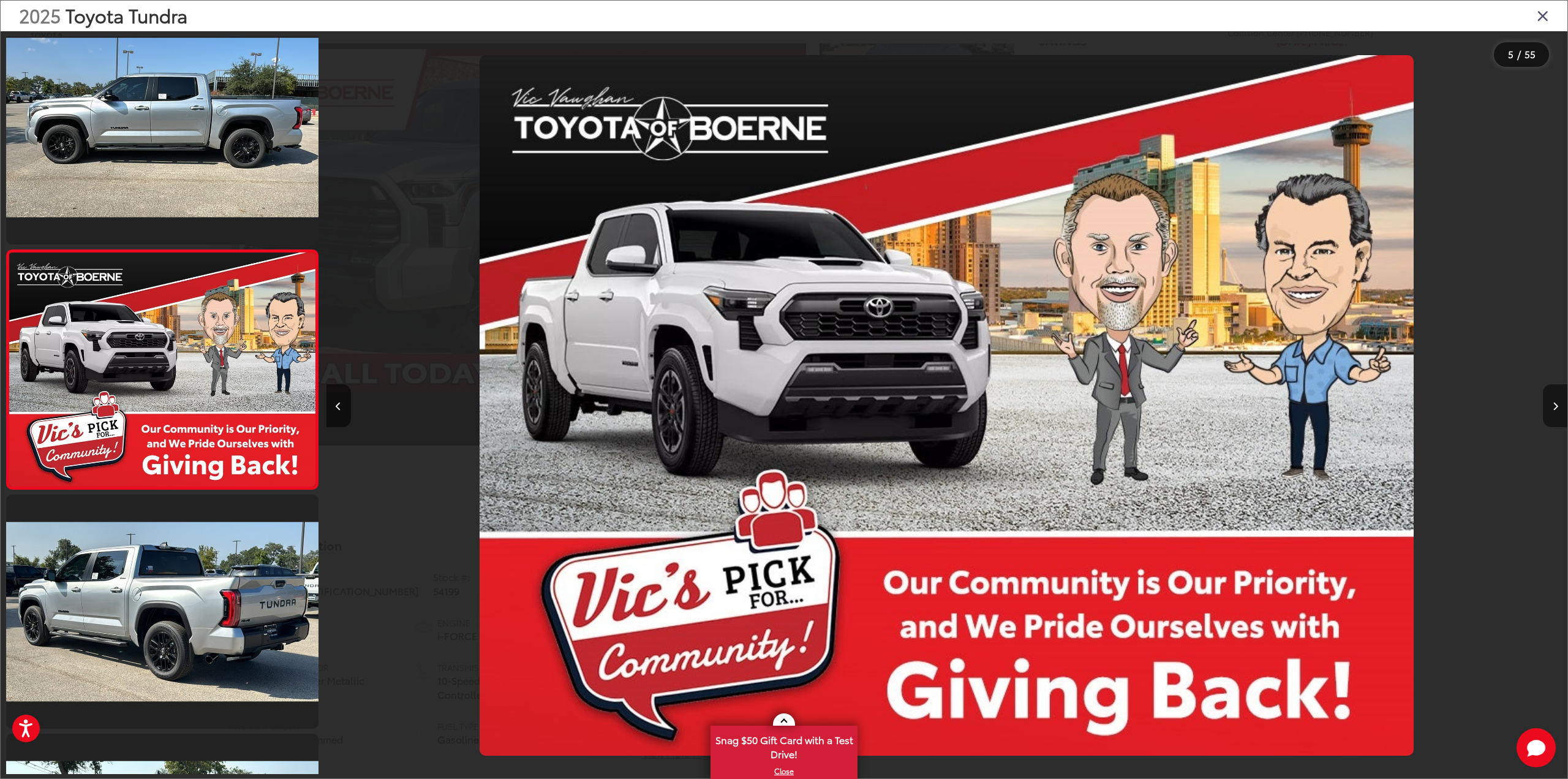
click at [1554, 407] on icon "Next image" at bounding box center [1556, 406] width 5 height 9
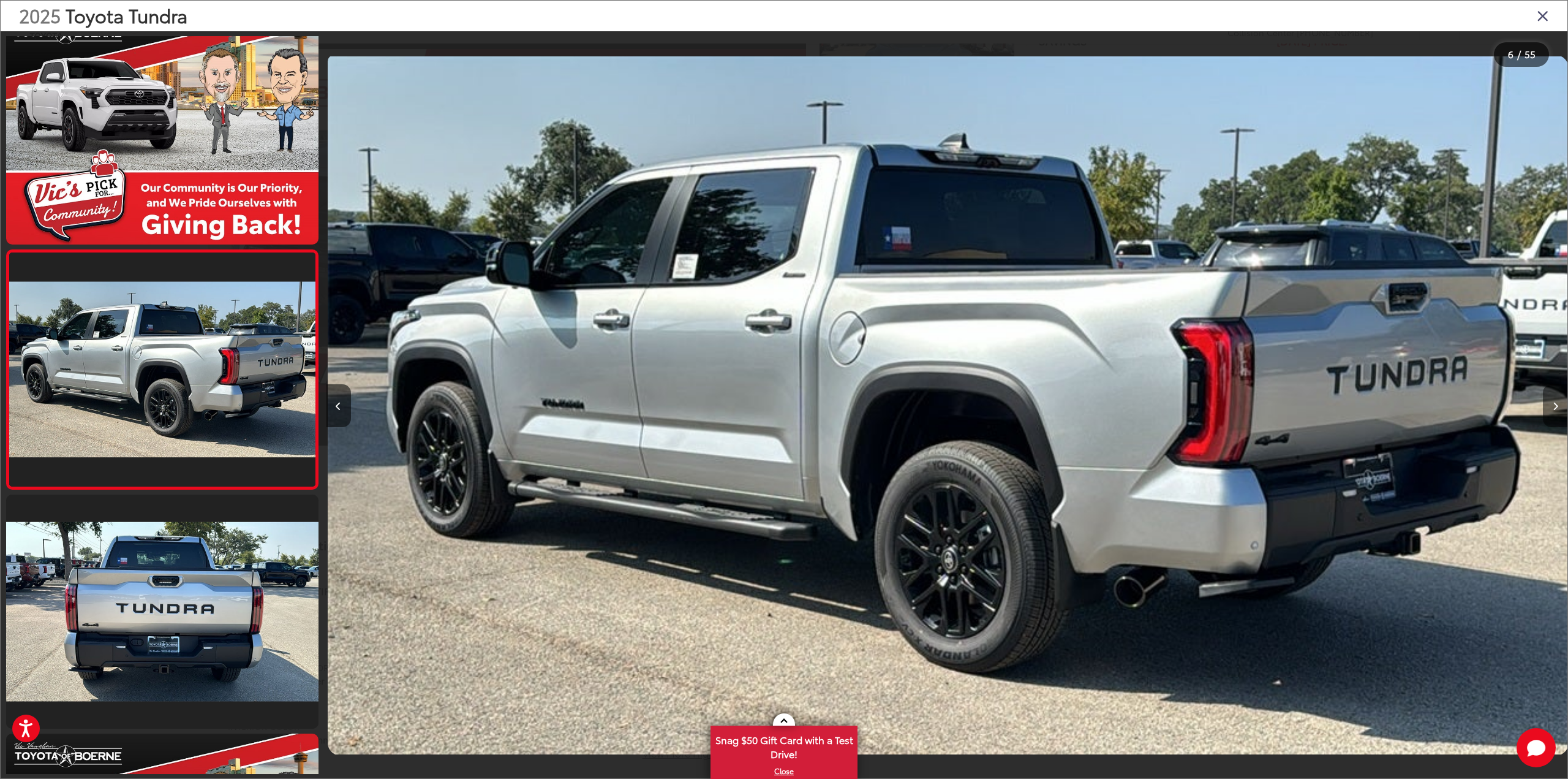
scroll to position [0, 6207]
click at [1554, 407] on icon "Next image" at bounding box center [1556, 406] width 5 height 9
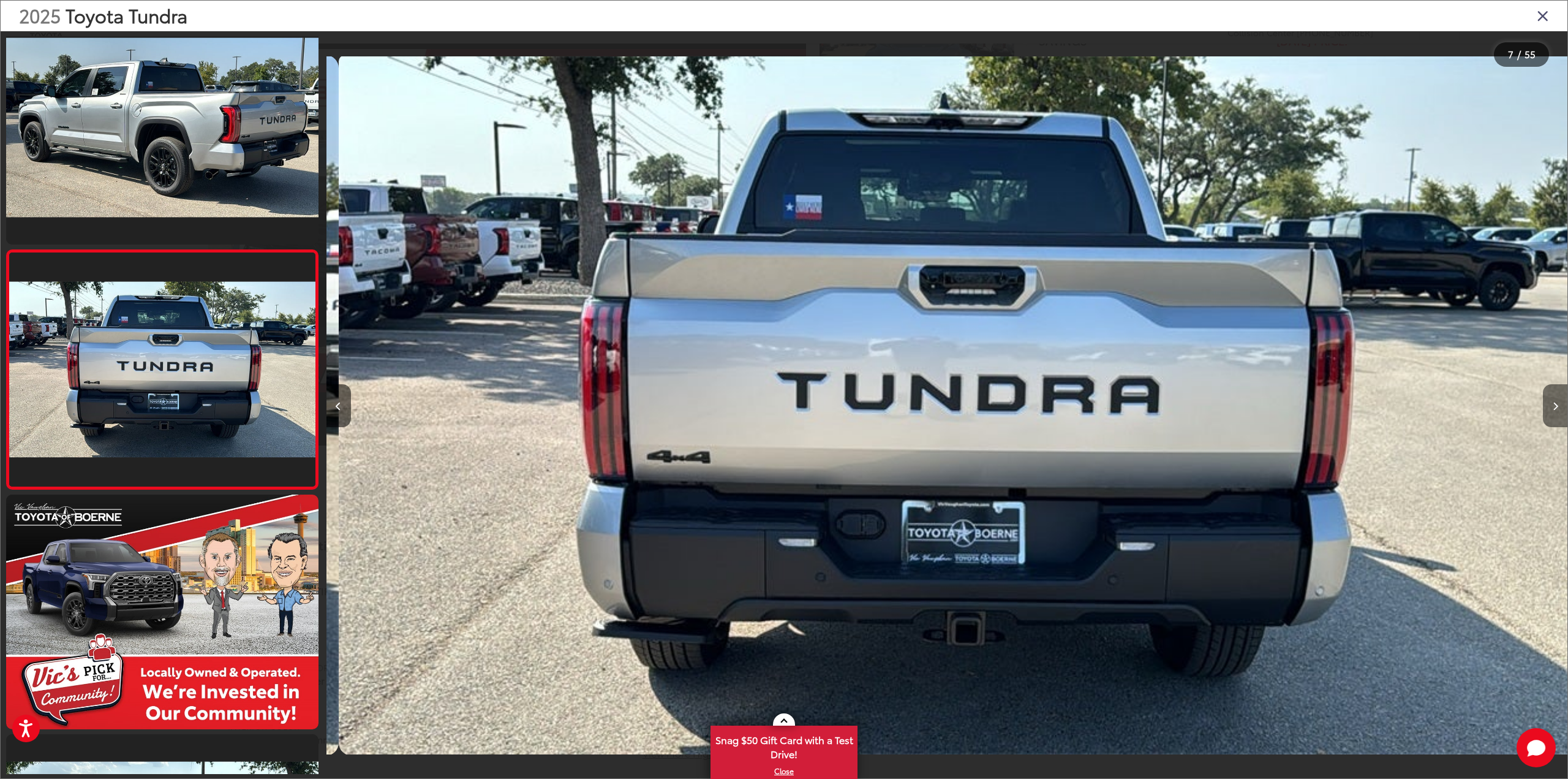
scroll to position [0, 7448]
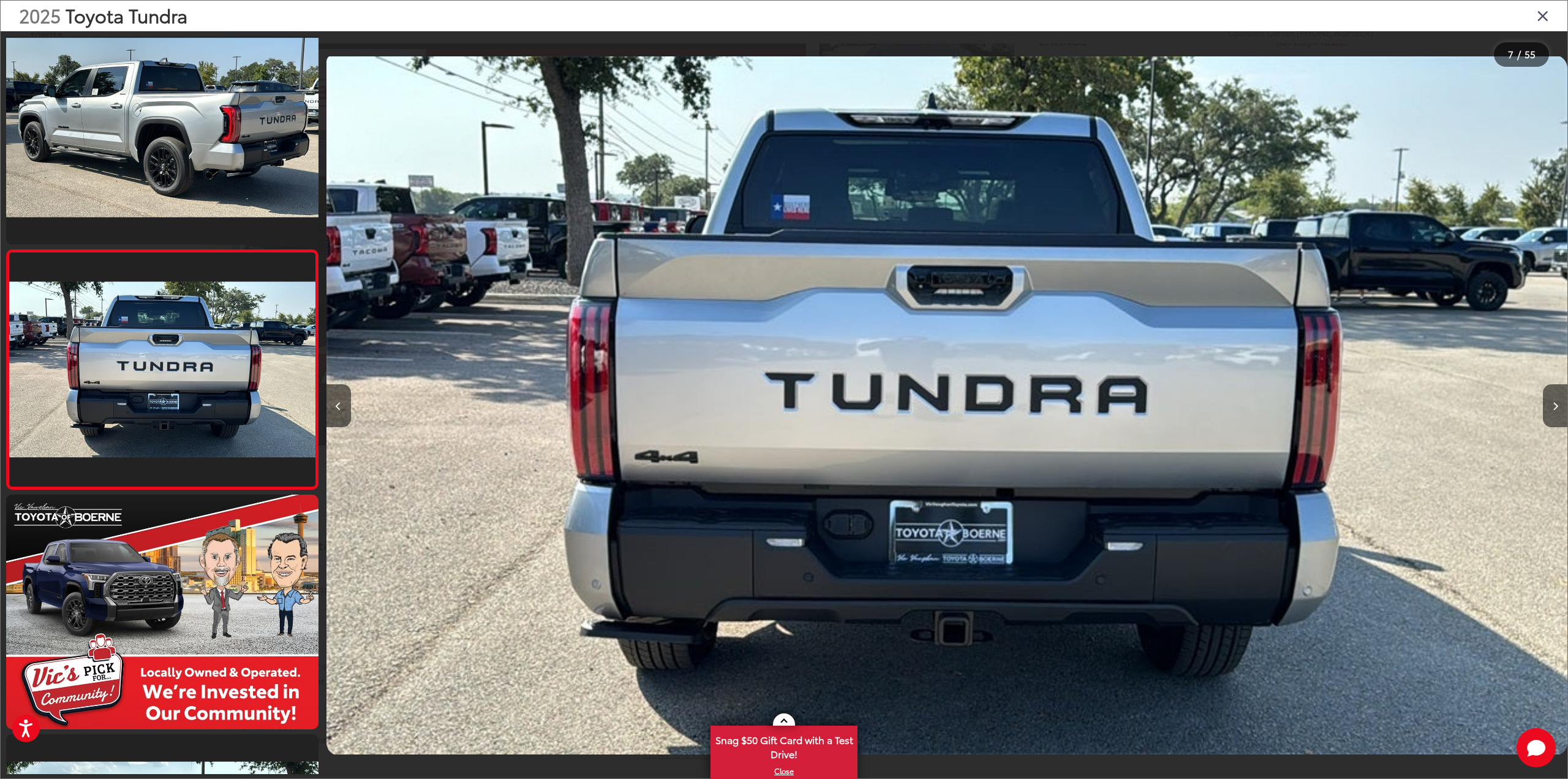
click at [943, 369] on div "2025 Toyota Tundra Limited 6" at bounding box center [947, 405] width 1241 height 701
click at [1554, 404] on icon "Next image" at bounding box center [1556, 406] width 5 height 9
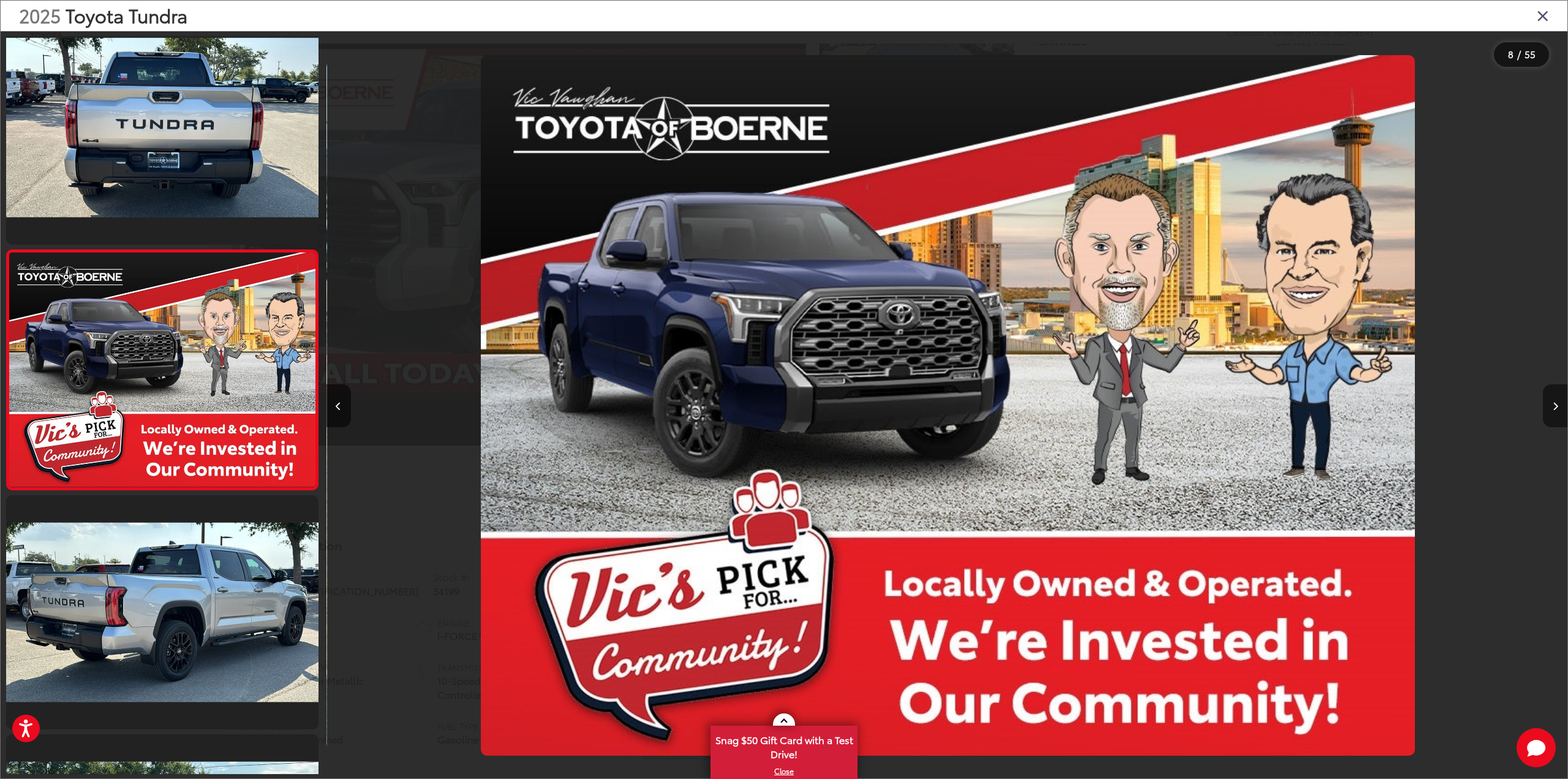
scroll to position [0, 8689]
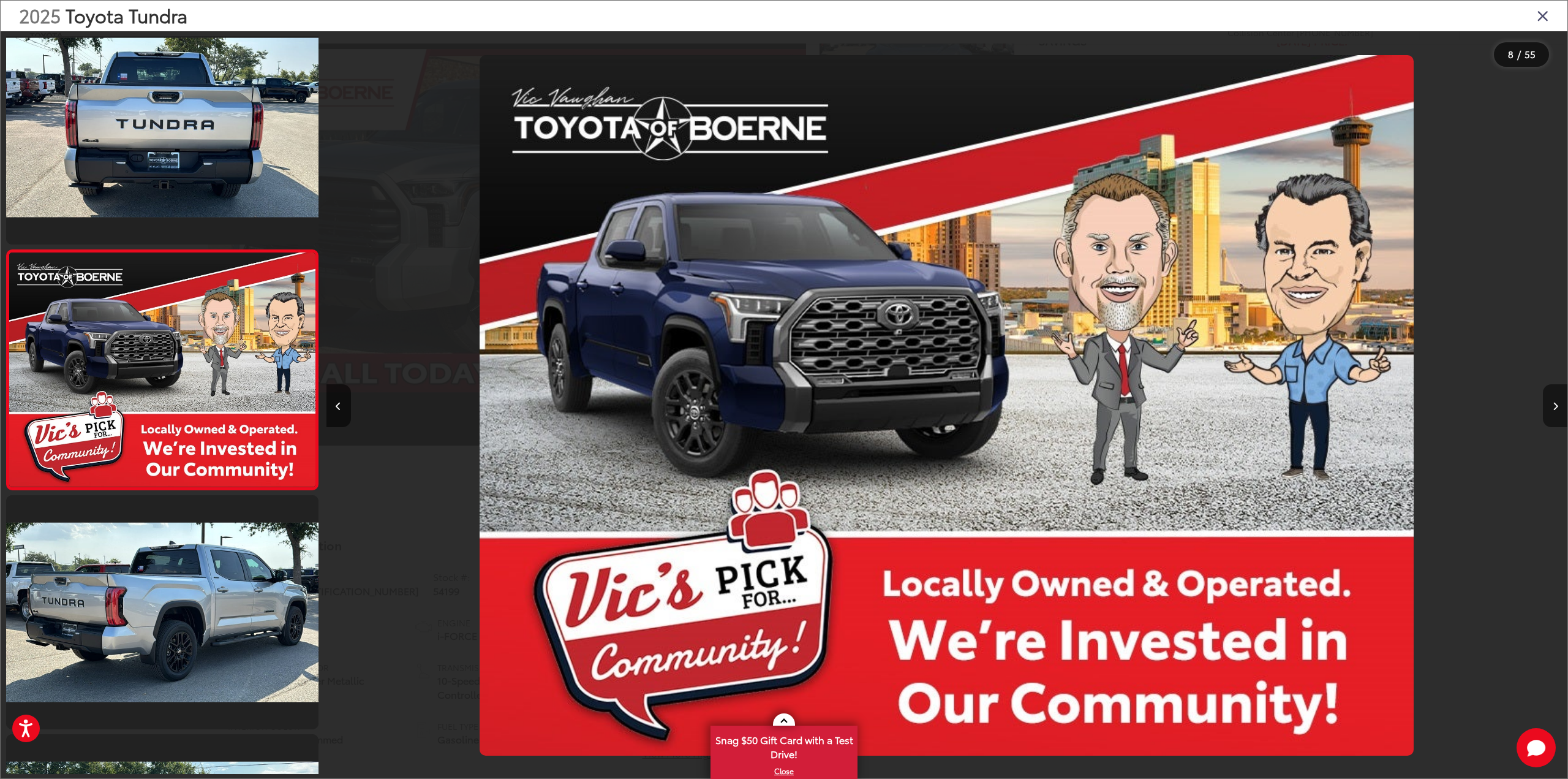
click at [1554, 404] on icon "Next image" at bounding box center [1556, 406] width 5 height 9
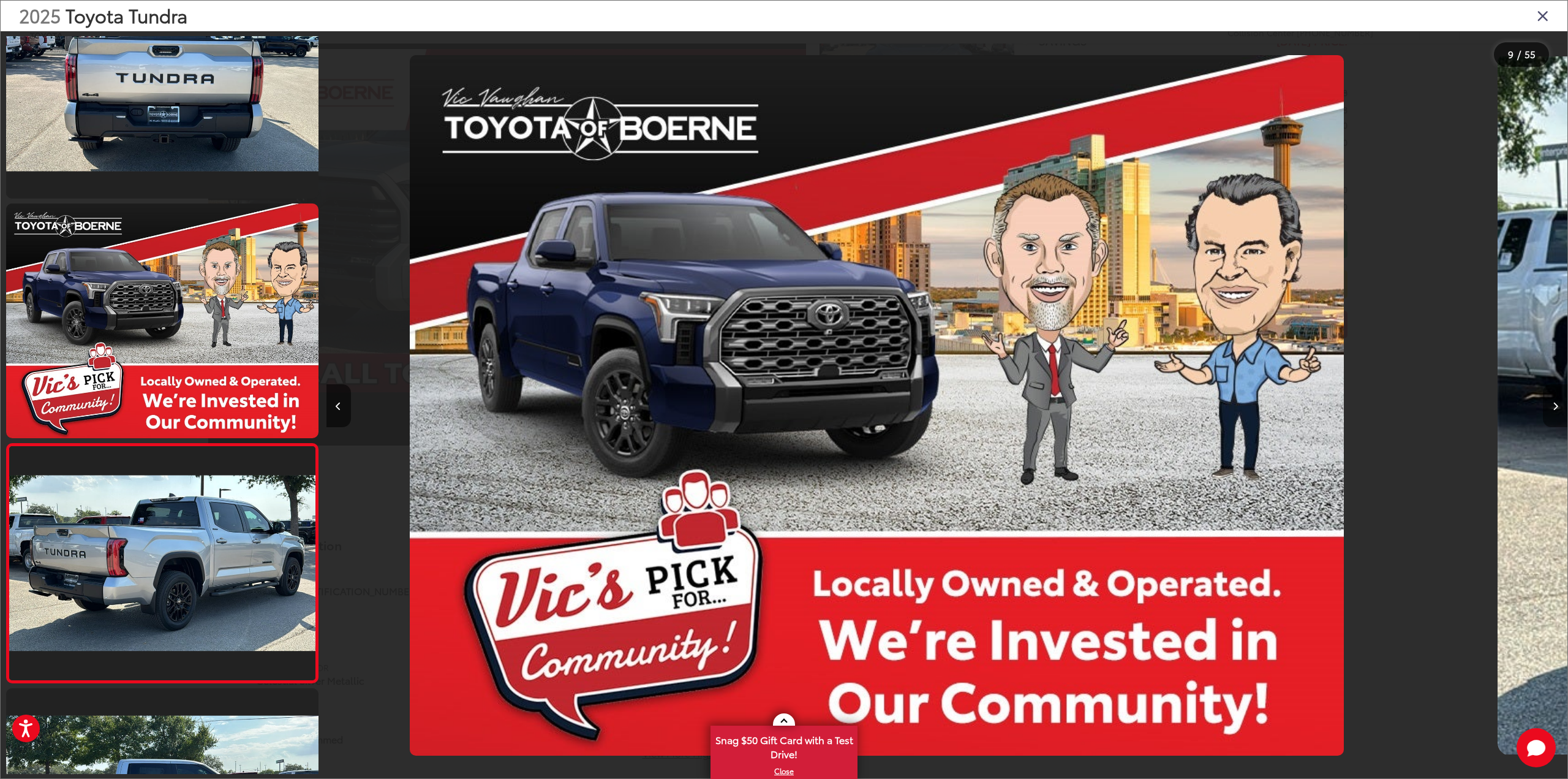
scroll to position [0, 0]
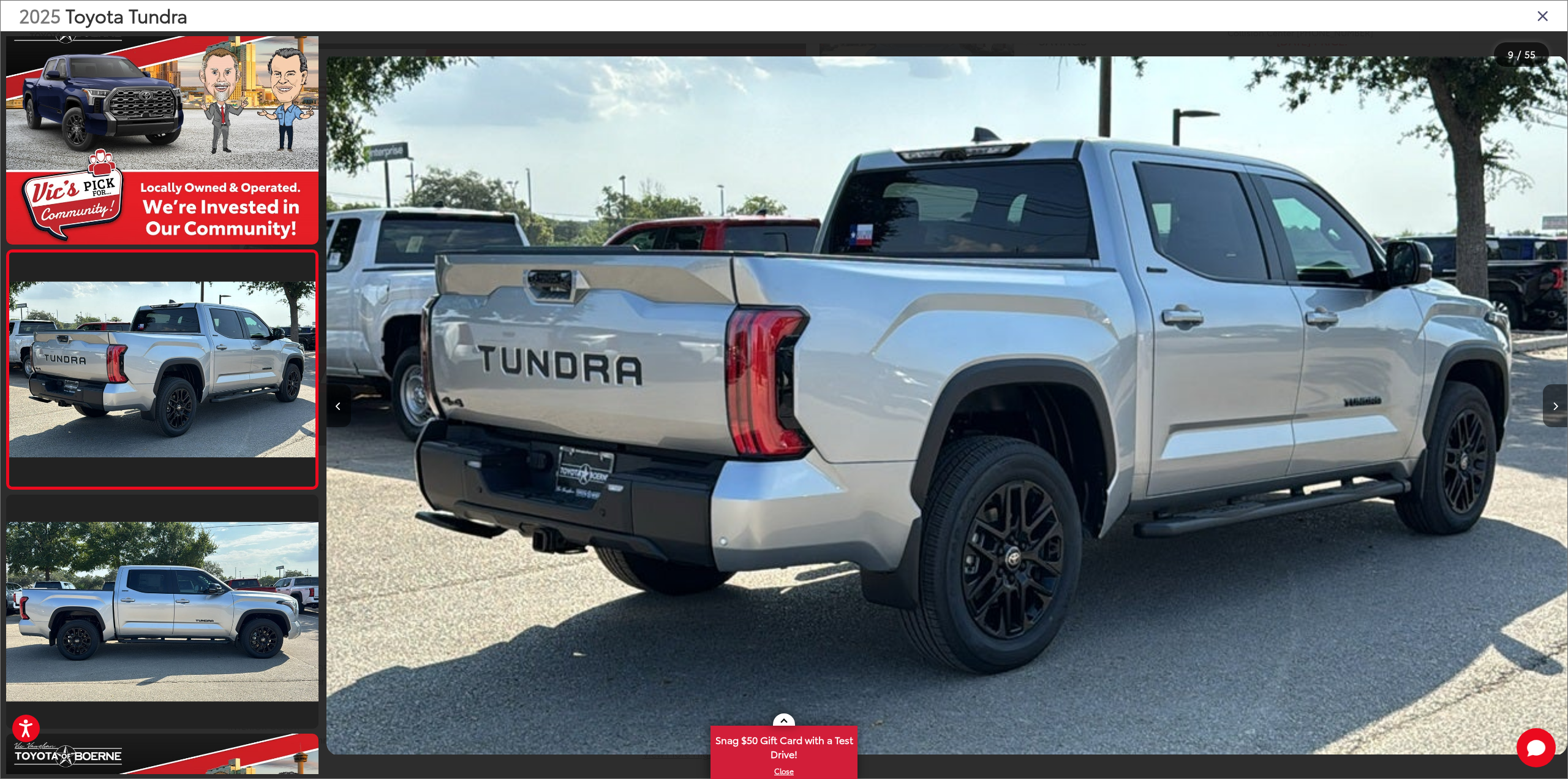
click at [1554, 404] on icon "Next image" at bounding box center [1556, 406] width 5 height 9
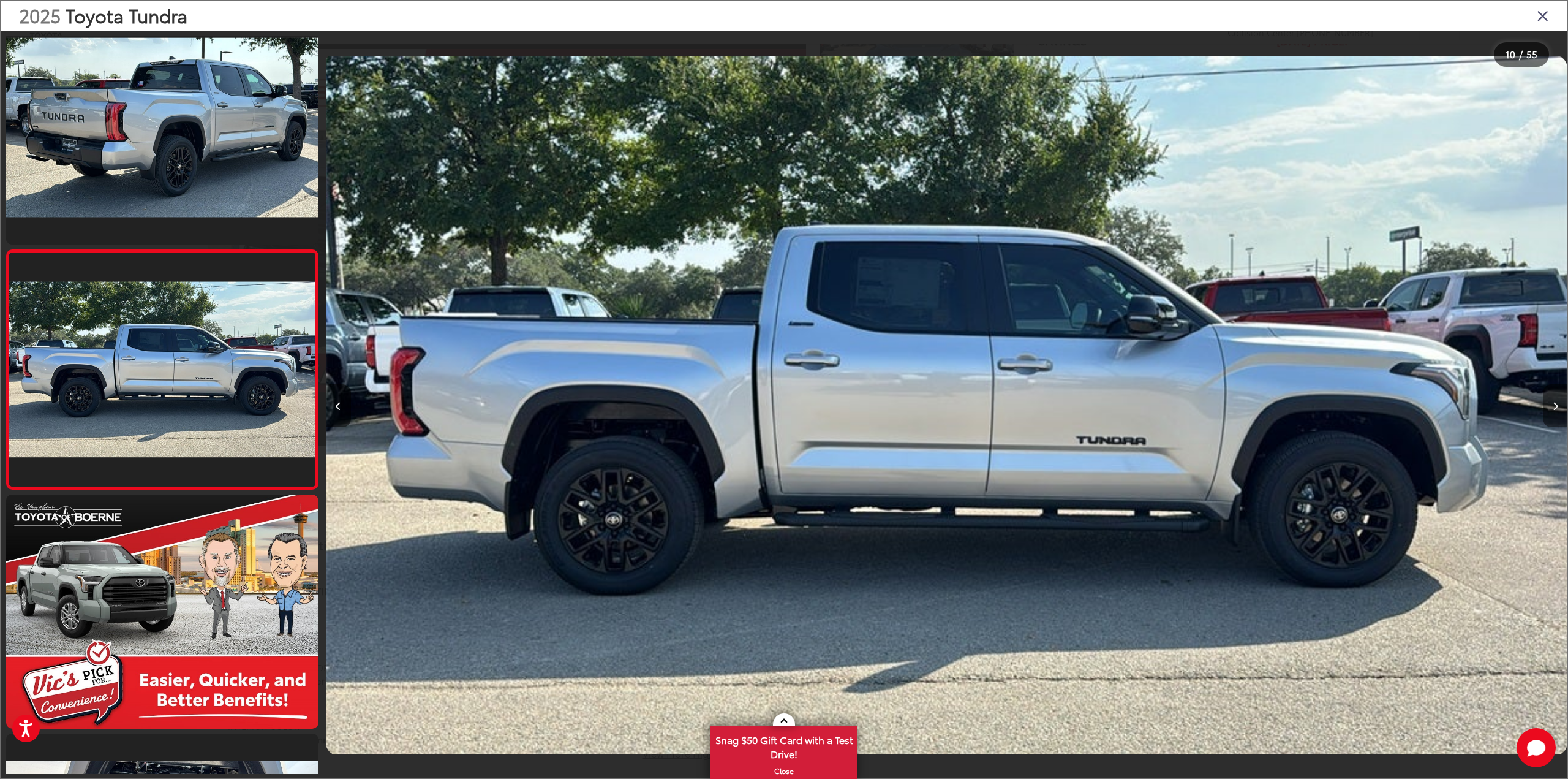
click at [1554, 407] on icon "Next image" at bounding box center [1556, 406] width 5 height 9
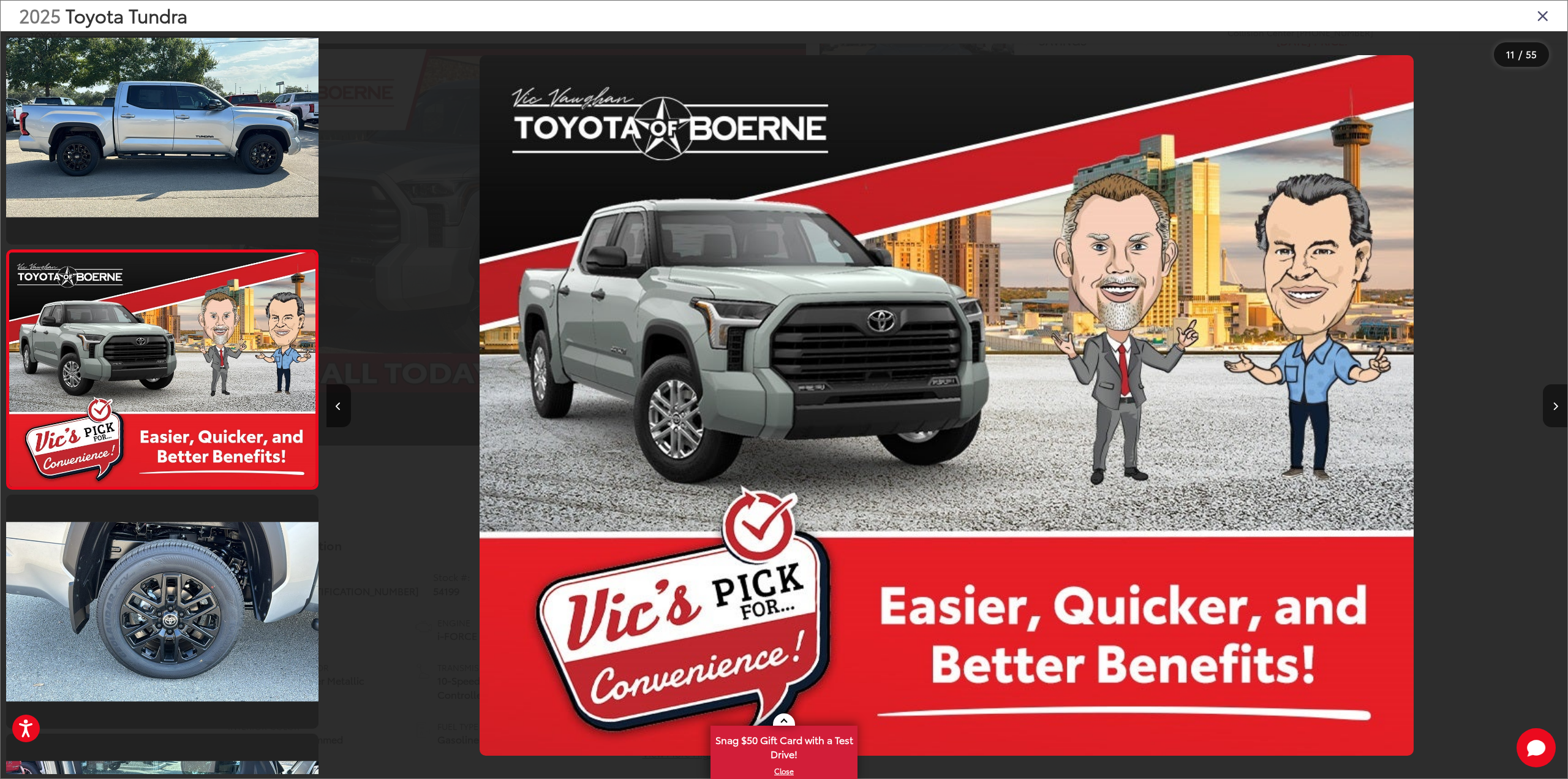
click at [1554, 407] on icon "Next image" at bounding box center [1556, 406] width 5 height 9
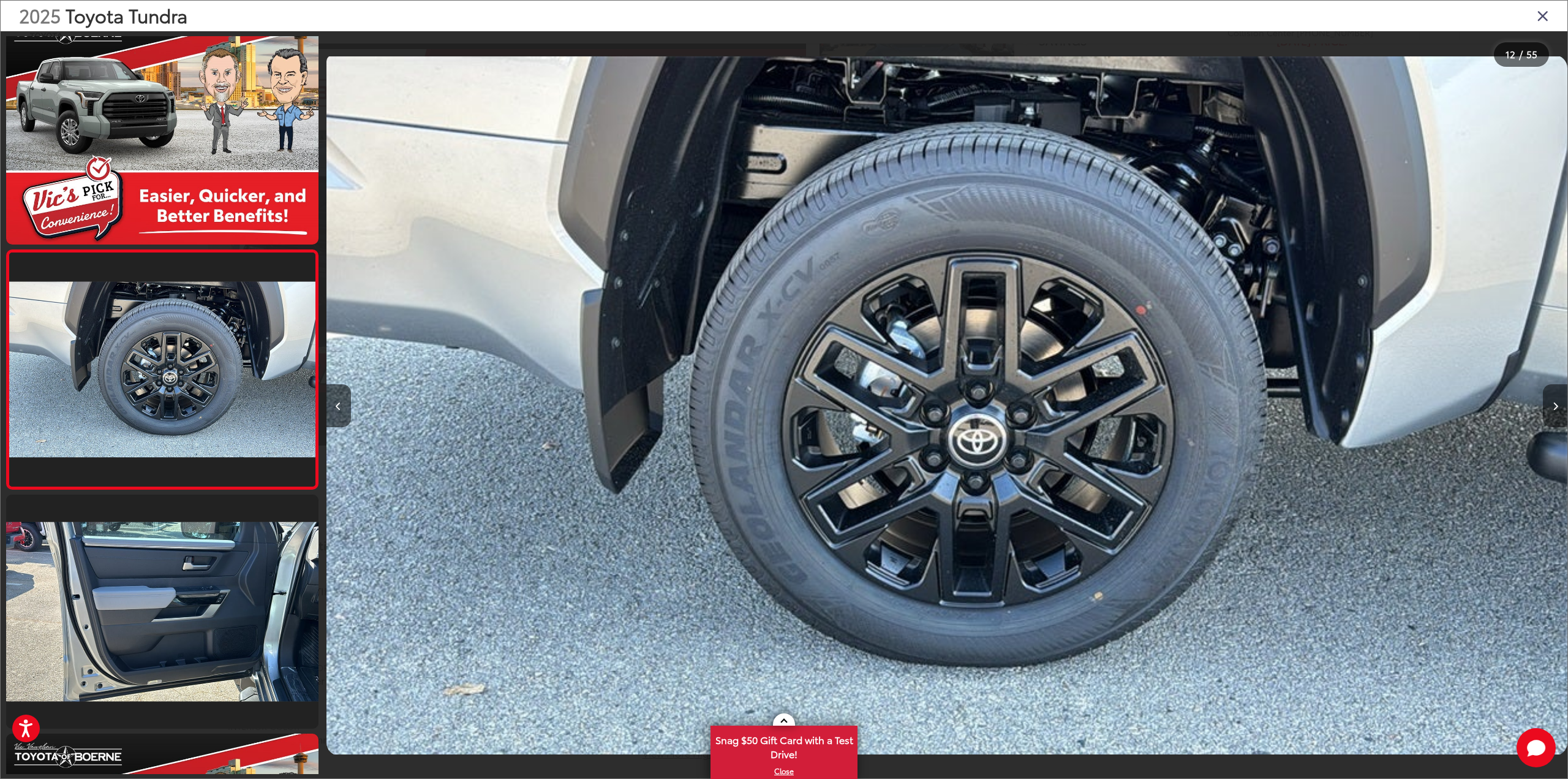
click at [1554, 407] on icon "Next image" at bounding box center [1556, 406] width 5 height 9
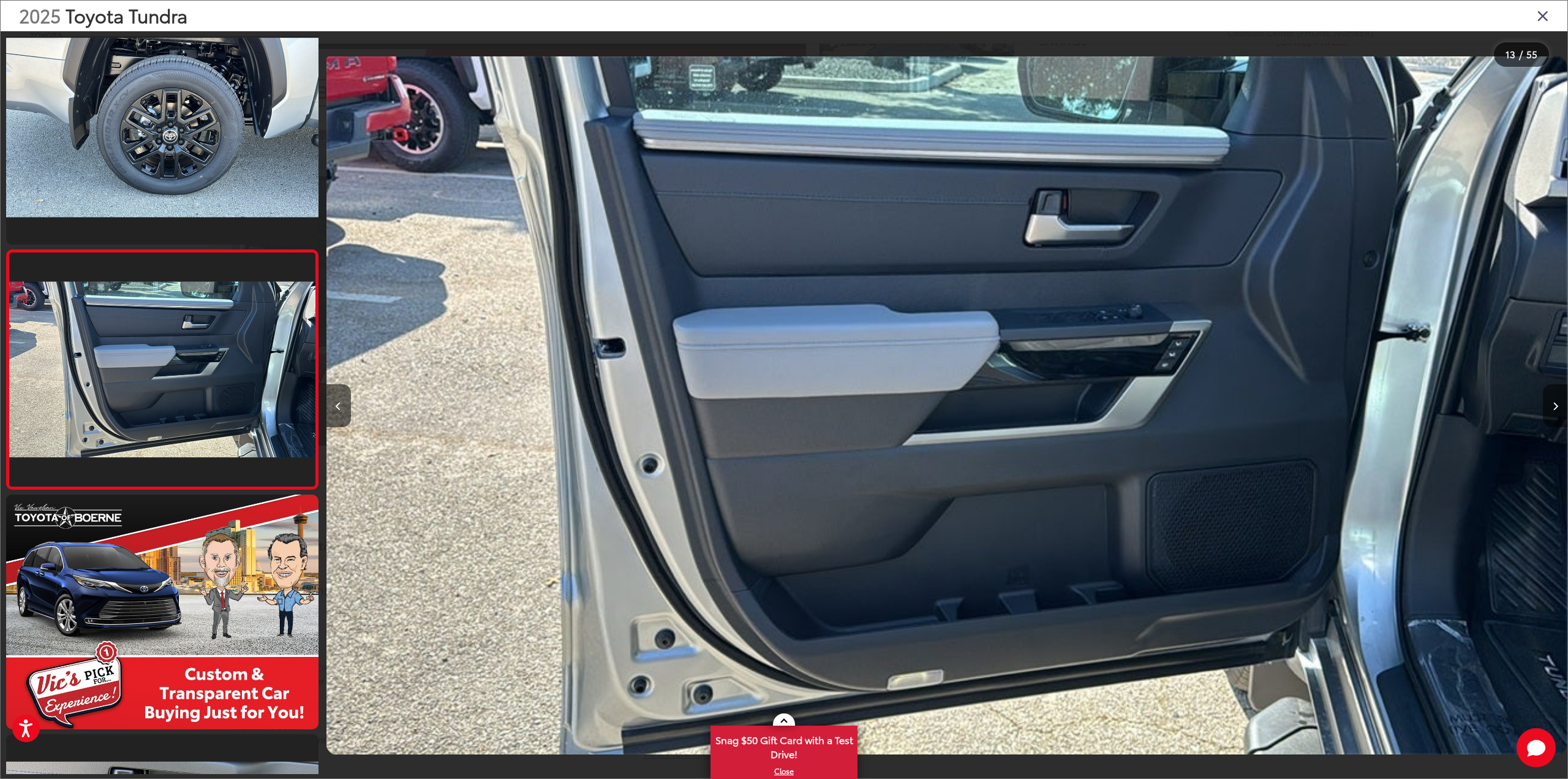
click at [1554, 407] on icon "Next image" at bounding box center [1556, 406] width 5 height 9
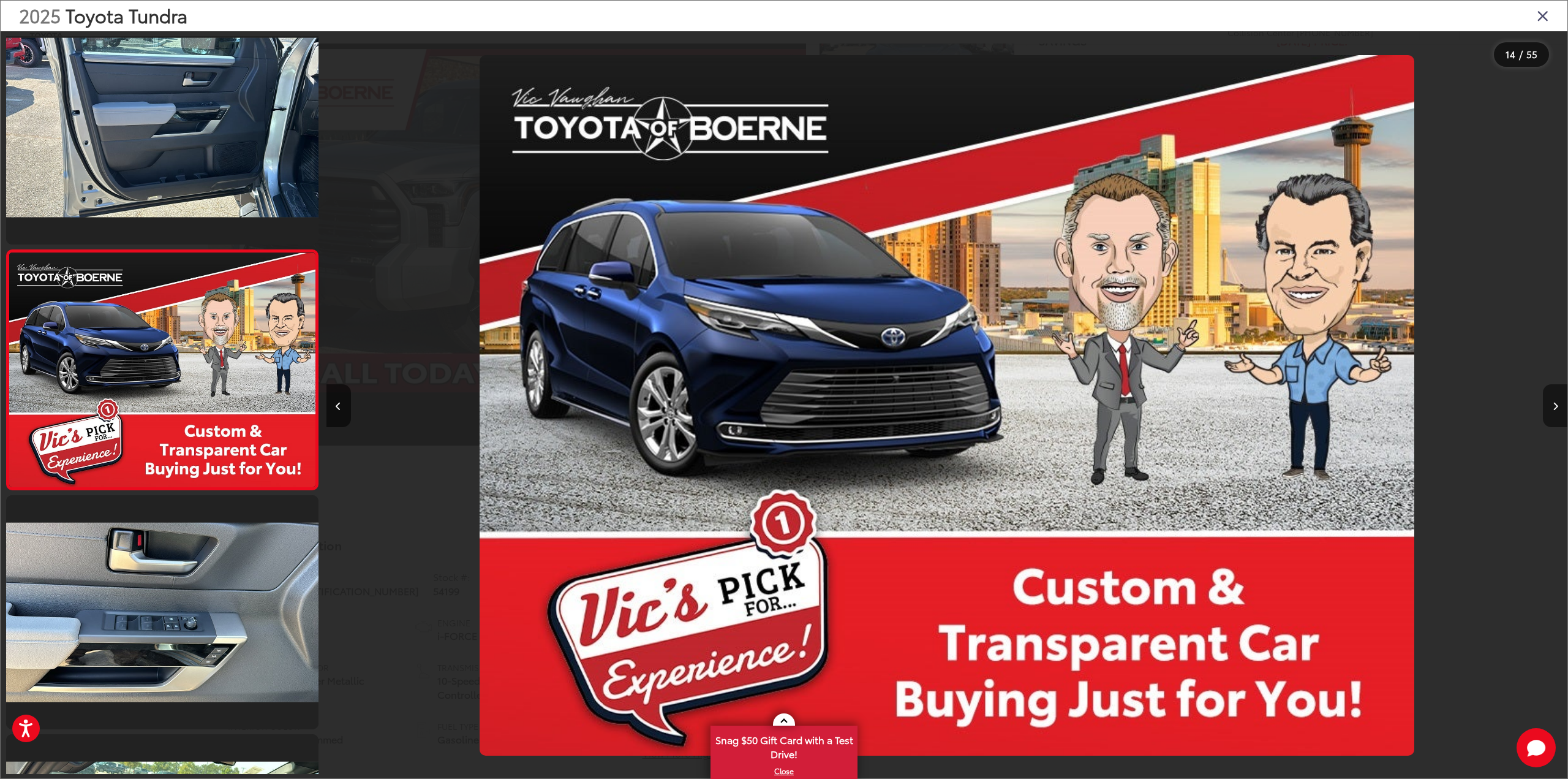
click at [1554, 407] on icon "Next image" at bounding box center [1556, 406] width 5 height 9
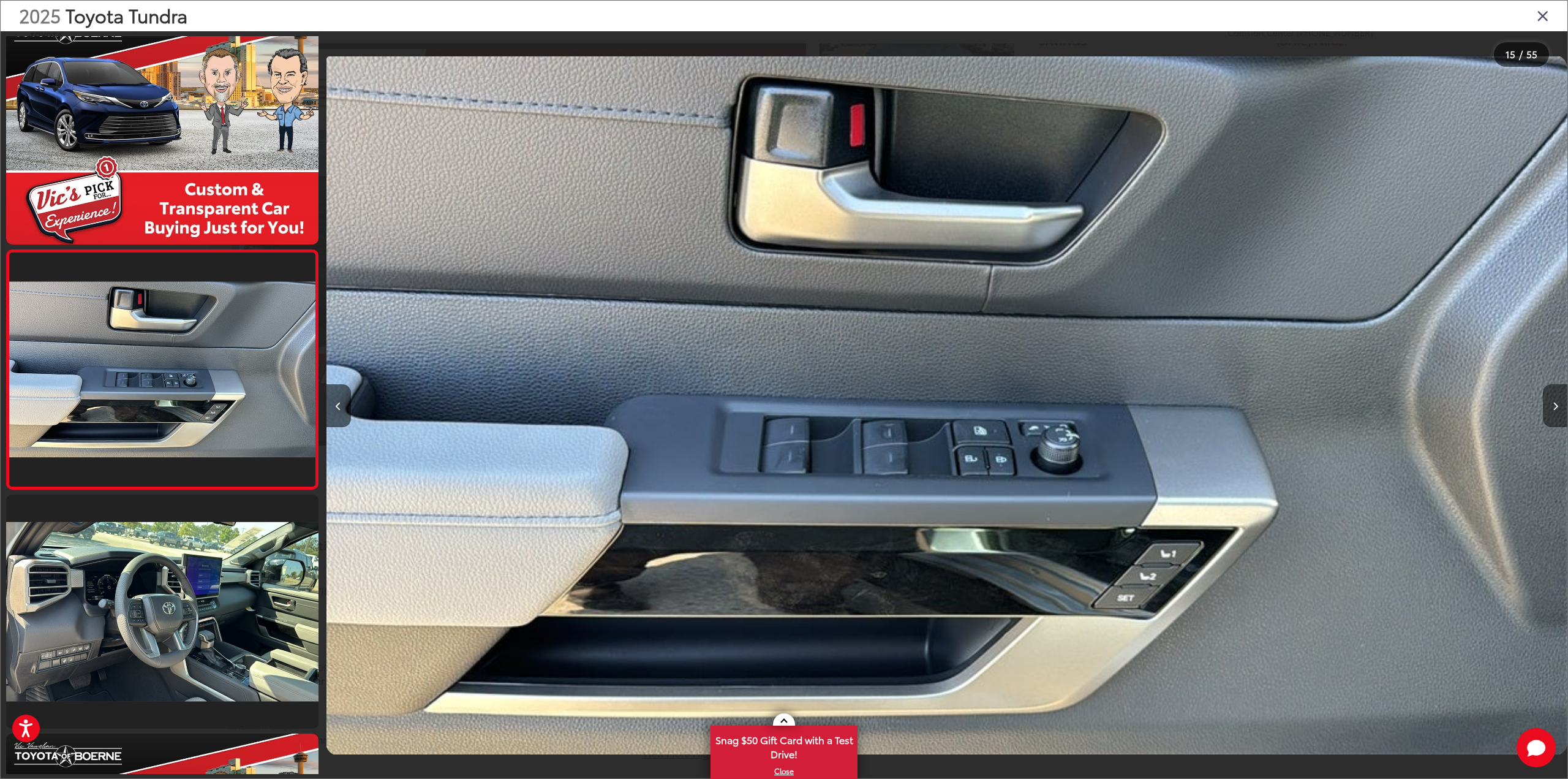
click at [1554, 407] on icon "Next image" at bounding box center [1556, 406] width 5 height 9
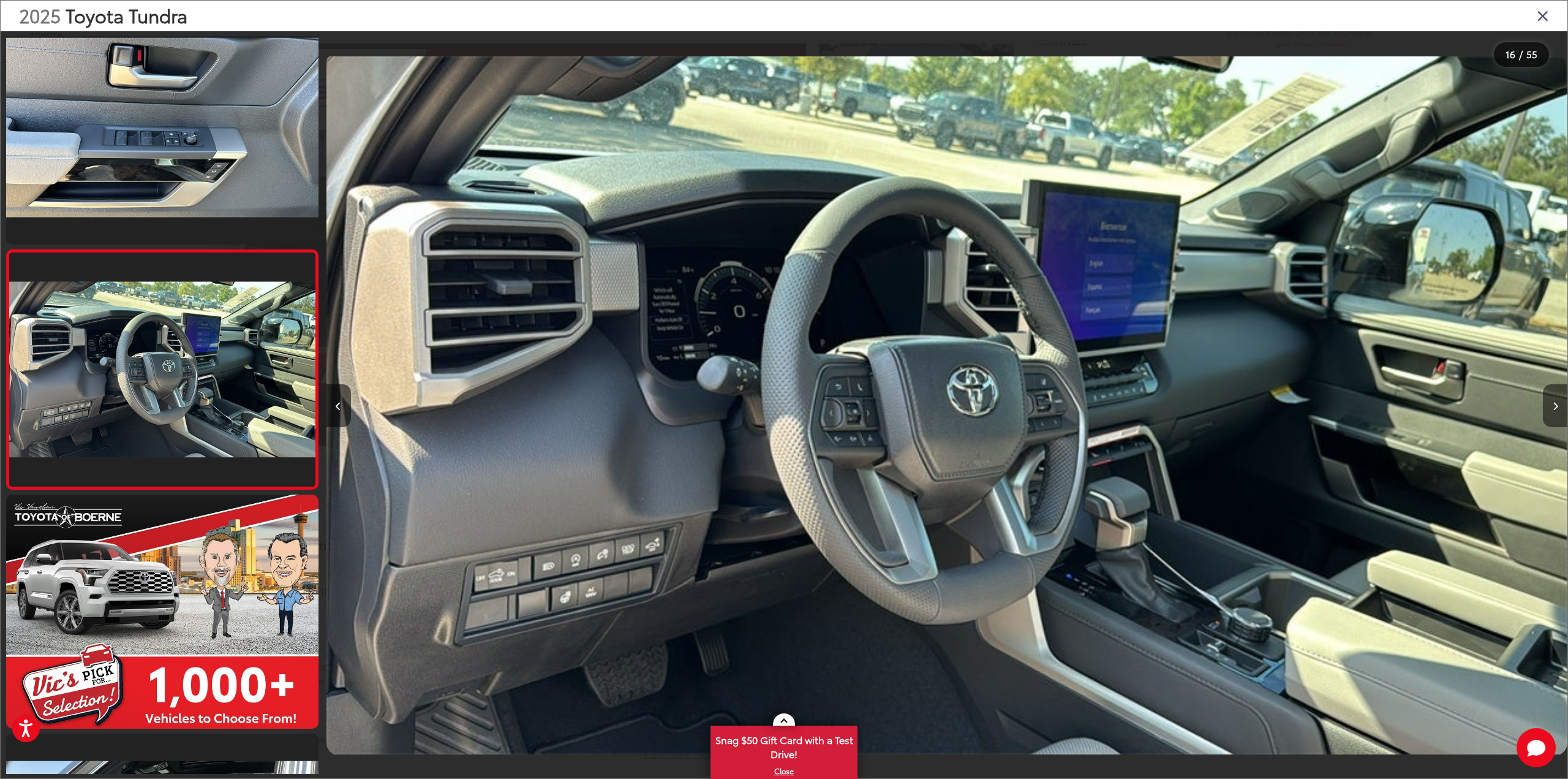
click at [1554, 407] on icon "Next image" at bounding box center [1556, 406] width 5 height 9
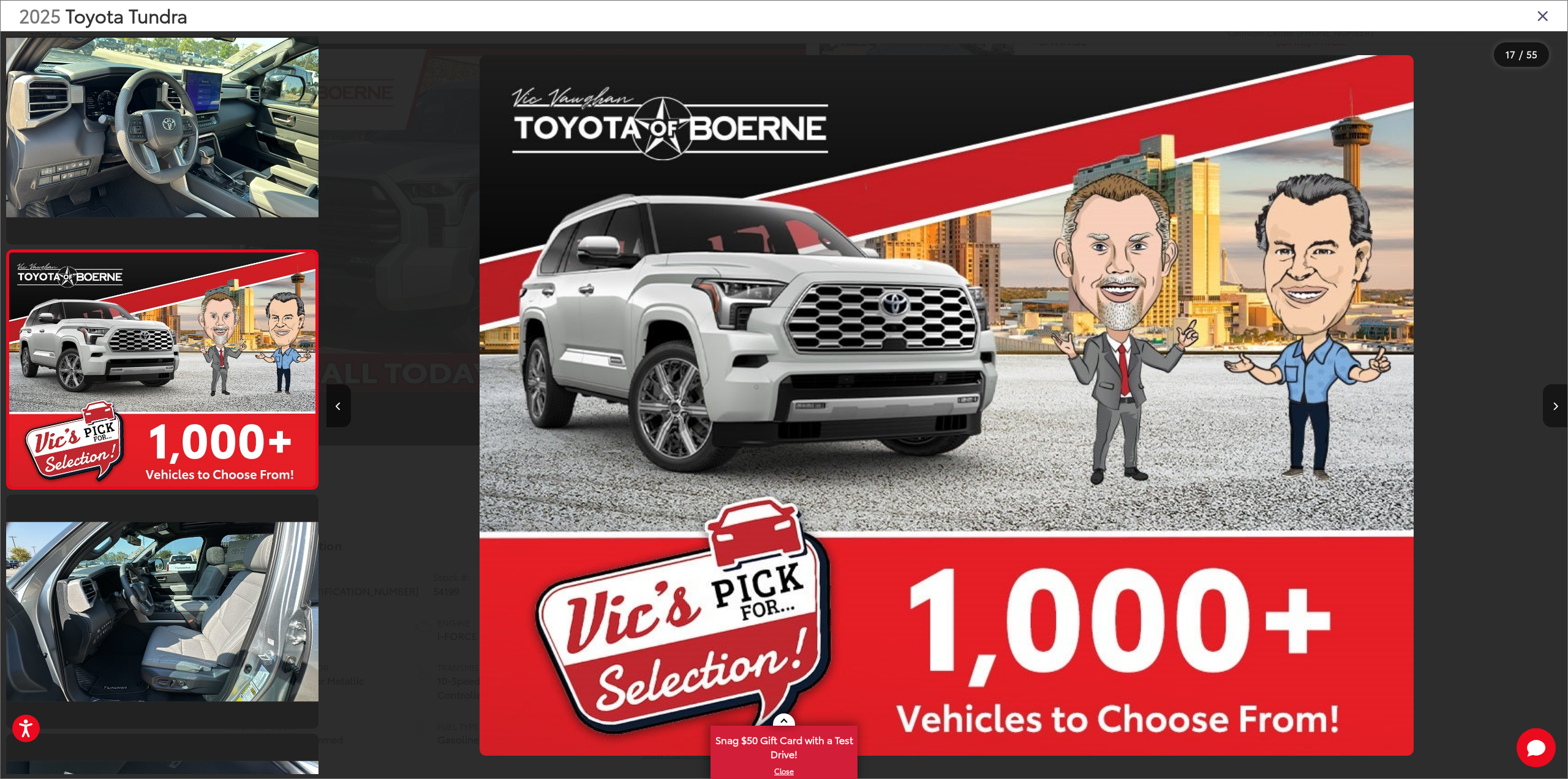
click at [1554, 407] on icon "Next image" at bounding box center [1556, 406] width 5 height 9
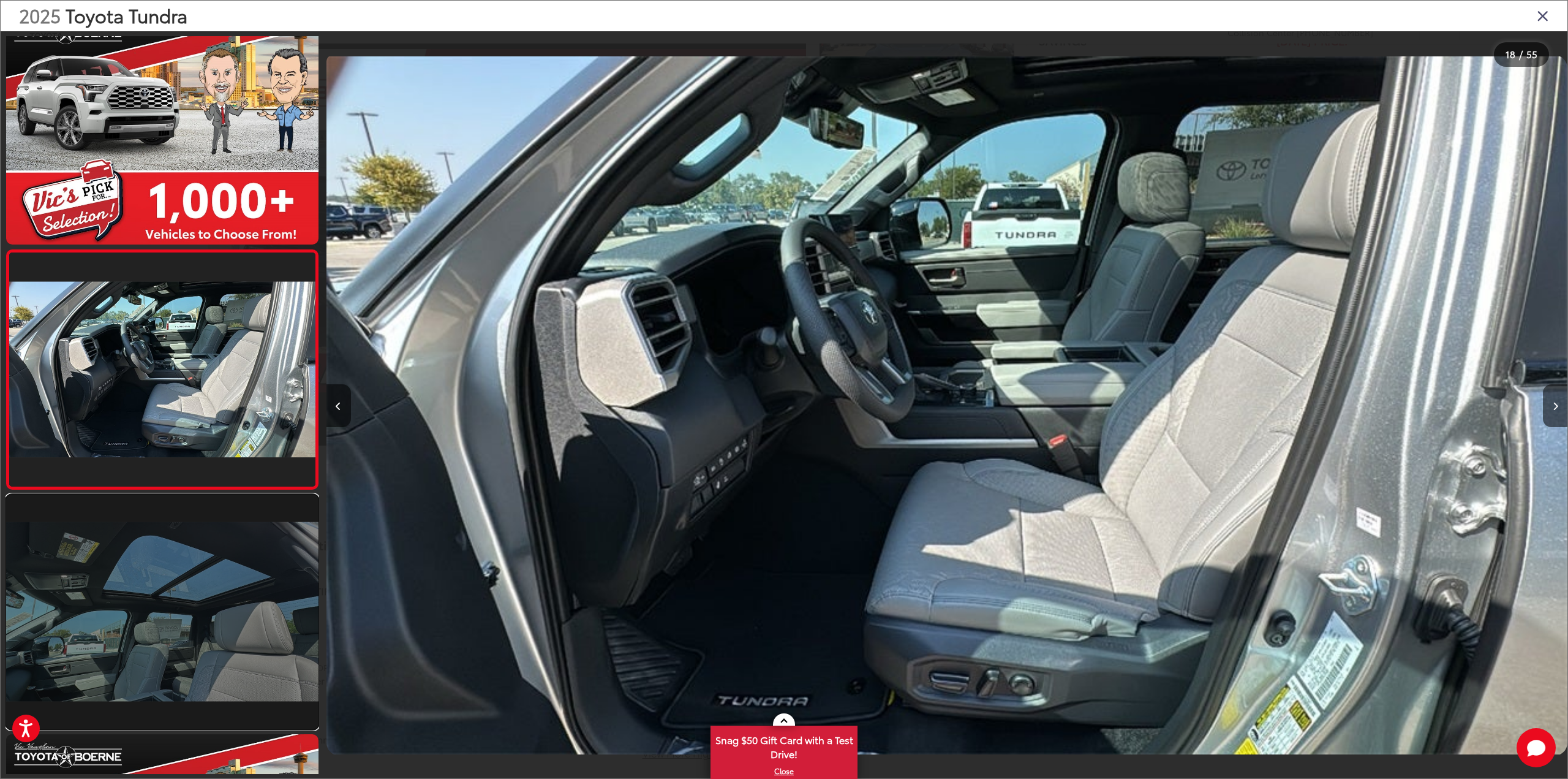
click at [206, 606] on link at bounding box center [162, 611] width 312 height 234
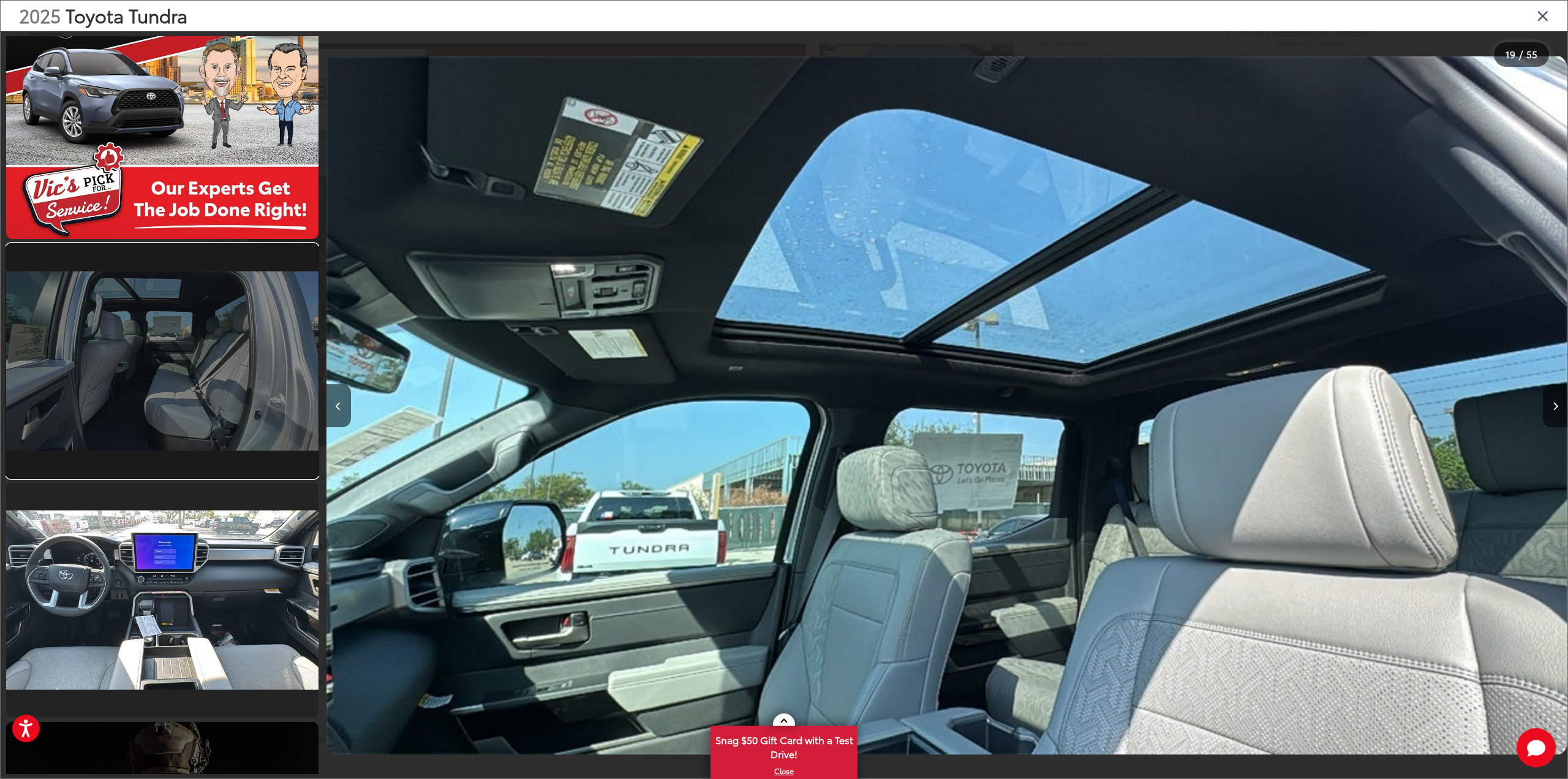
click at [128, 329] on link at bounding box center [162, 360] width 312 height 234
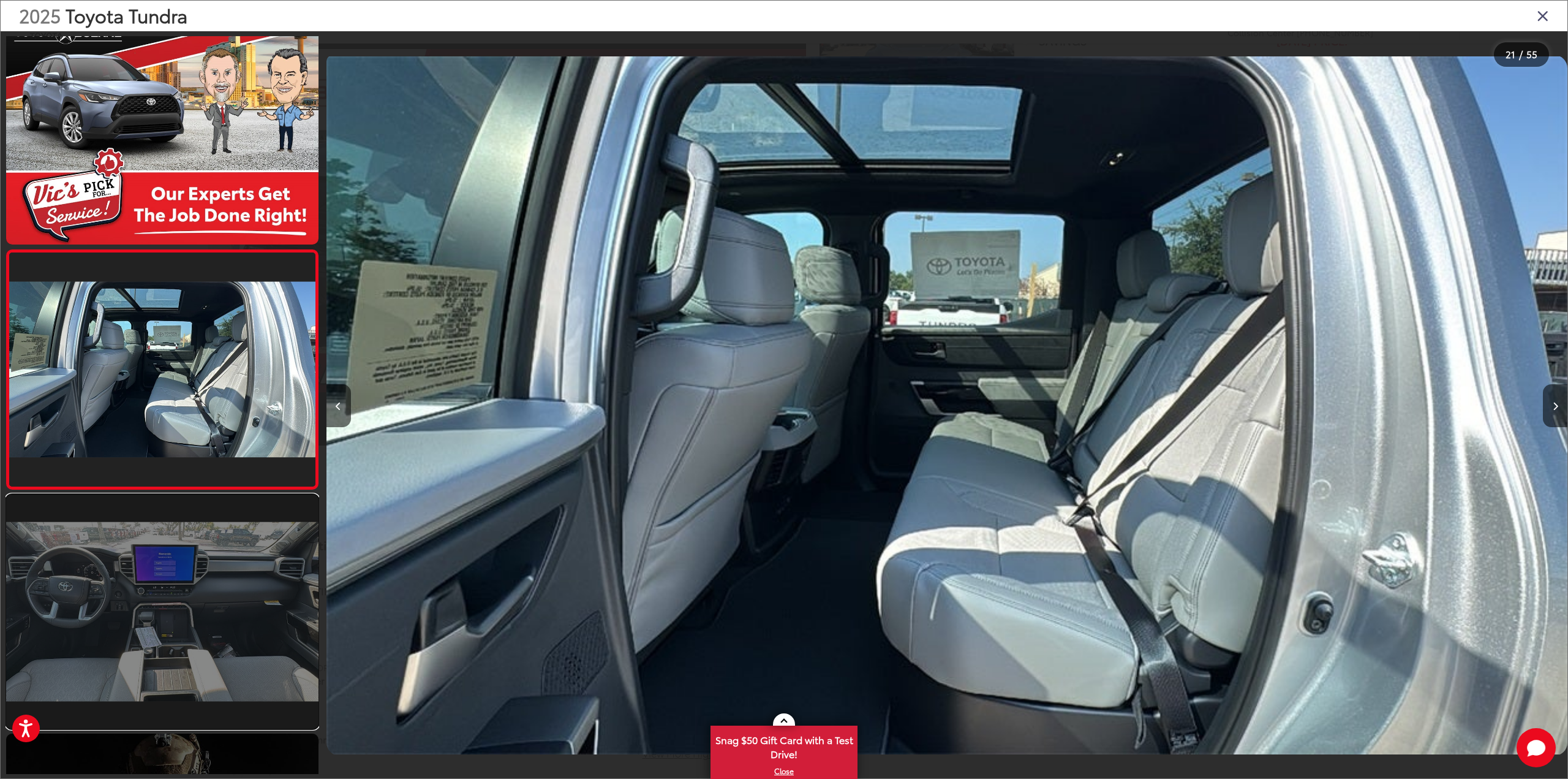
click at [135, 600] on link at bounding box center [162, 611] width 312 height 234
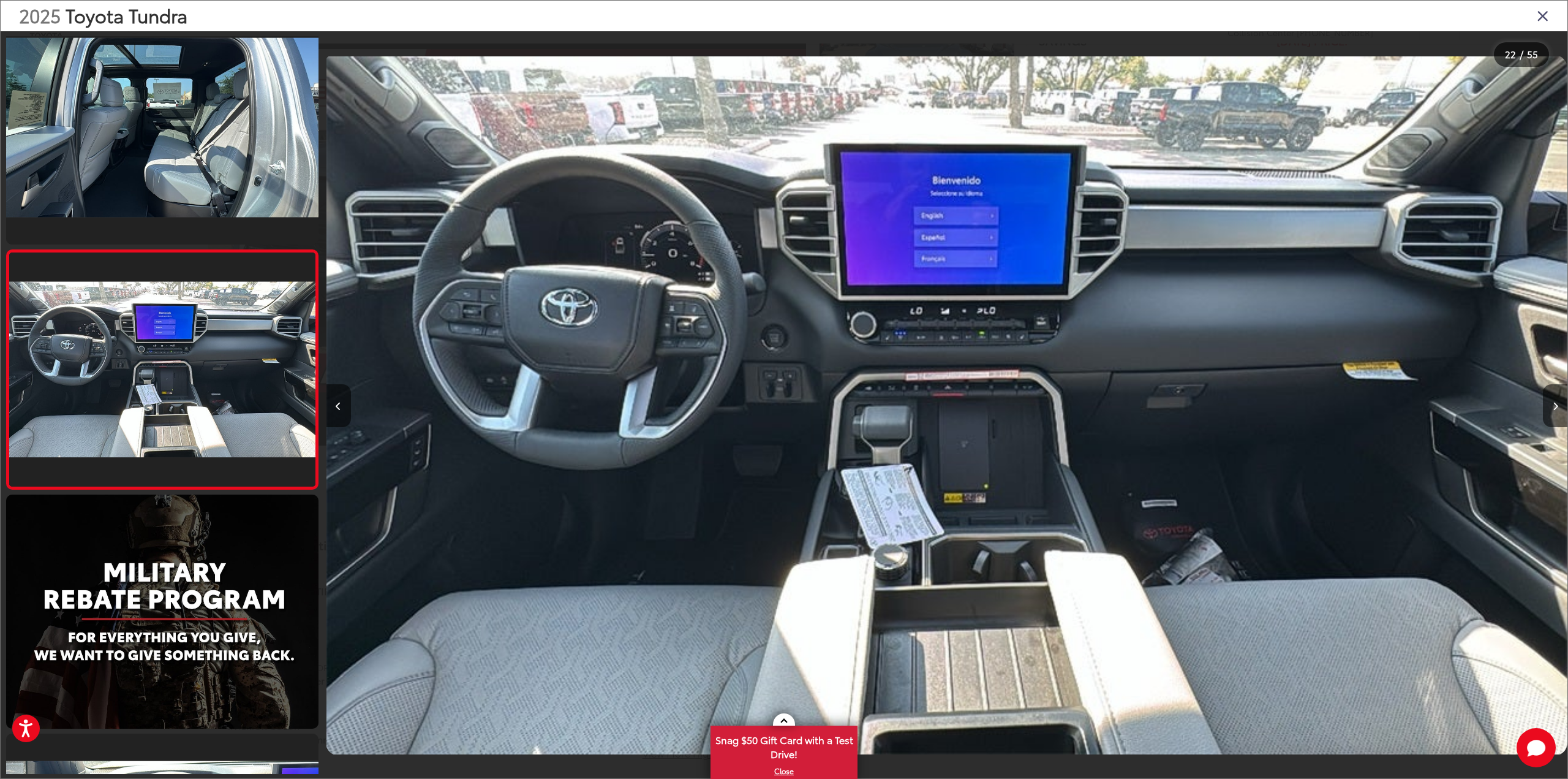
click at [870, 398] on div "2025 Toyota Tundra Limited 21" at bounding box center [946, 405] width 1241 height 701
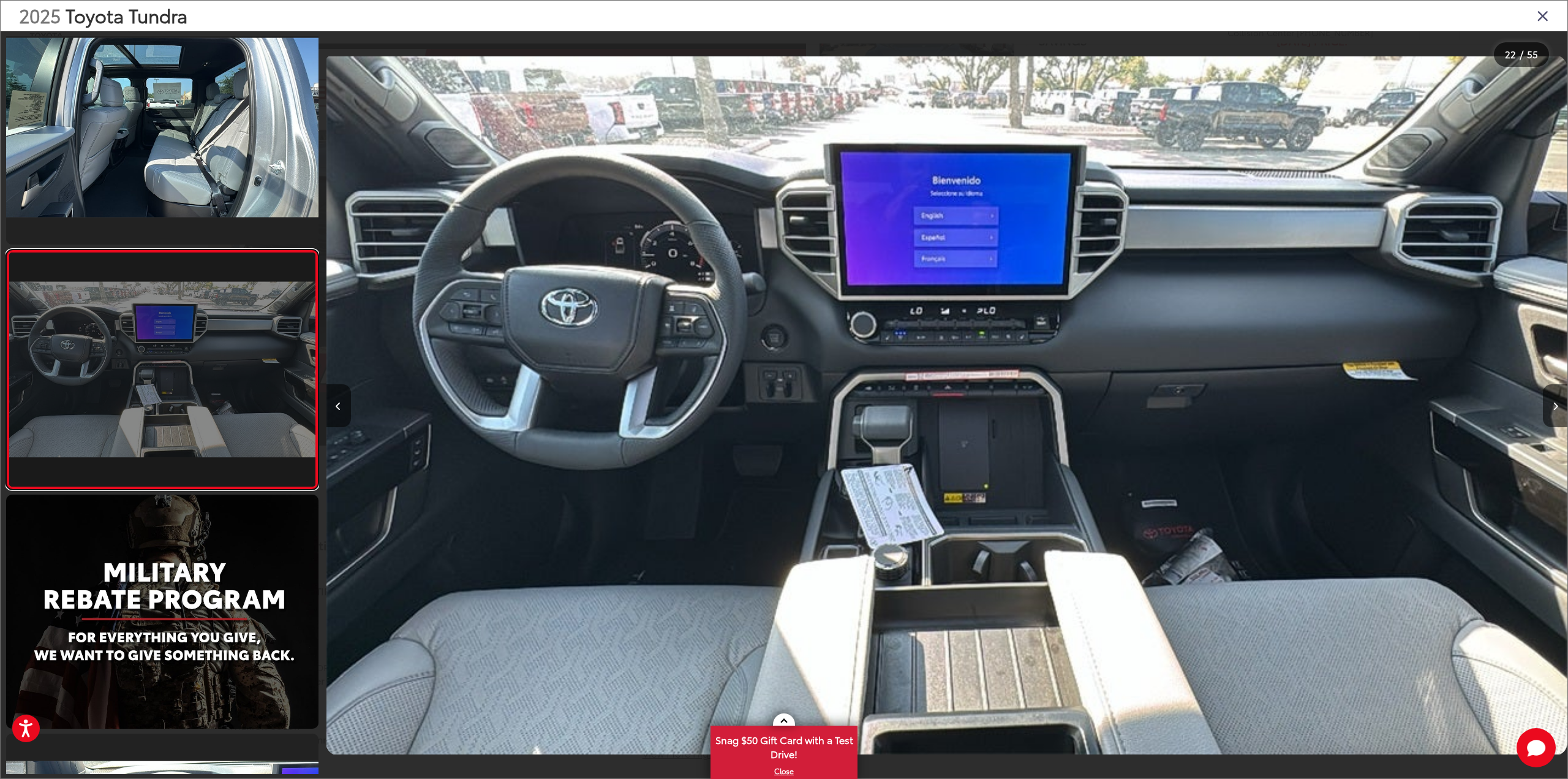
click at [105, 360] on link at bounding box center [162, 369] width 312 height 240
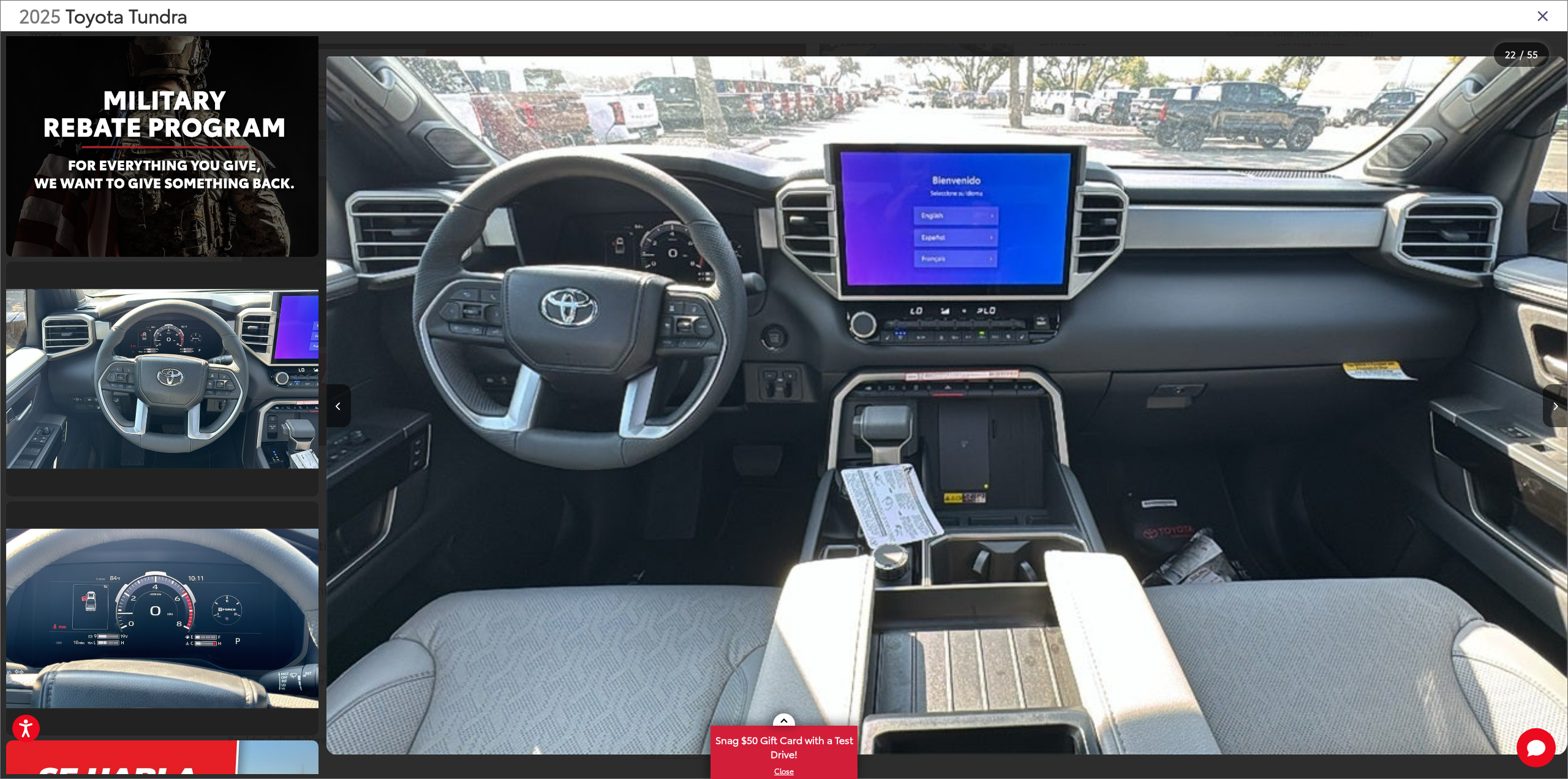
scroll to position [5481, 0]
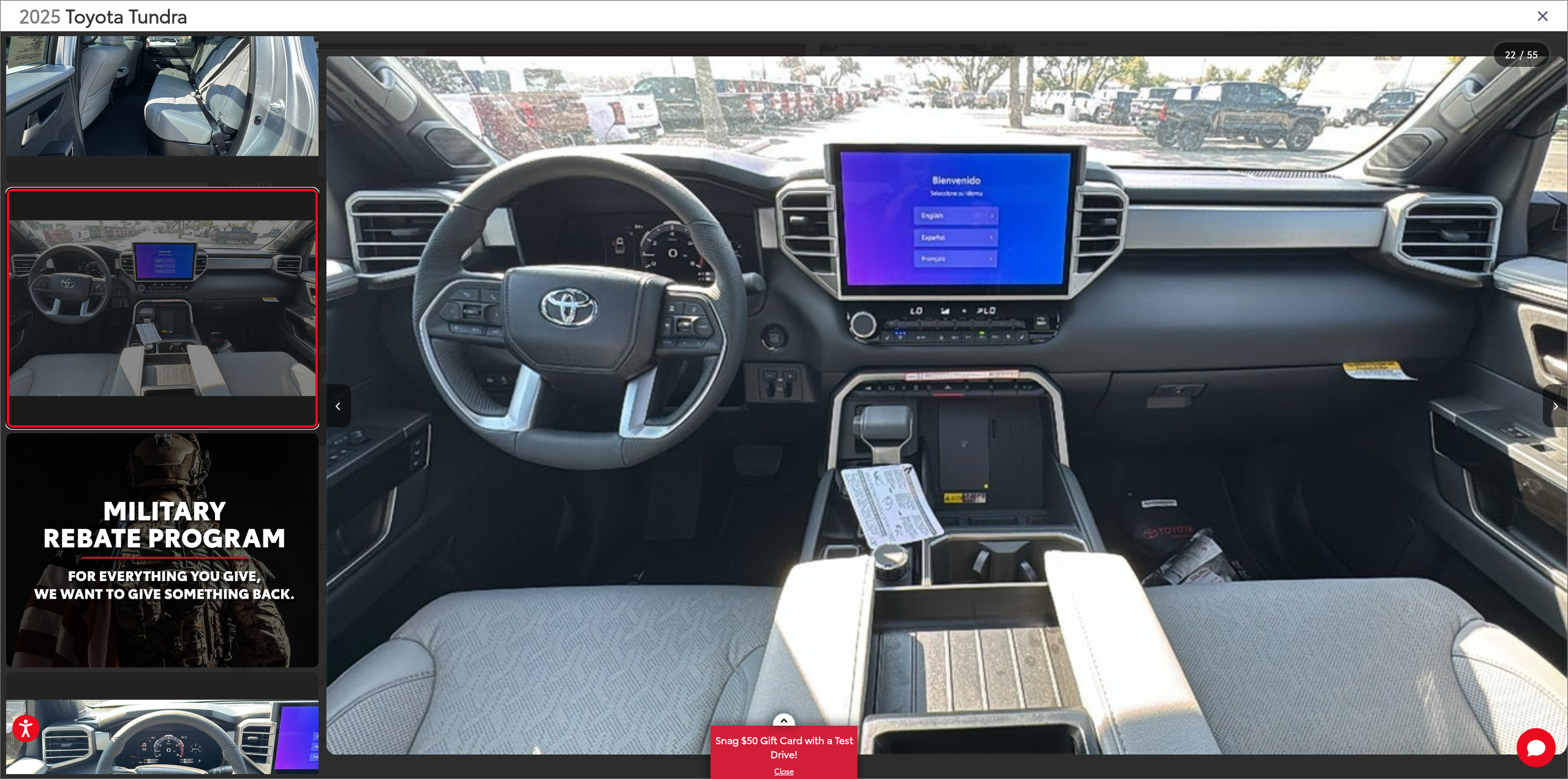
click at [123, 299] on link at bounding box center [162, 308] width 312 height 240
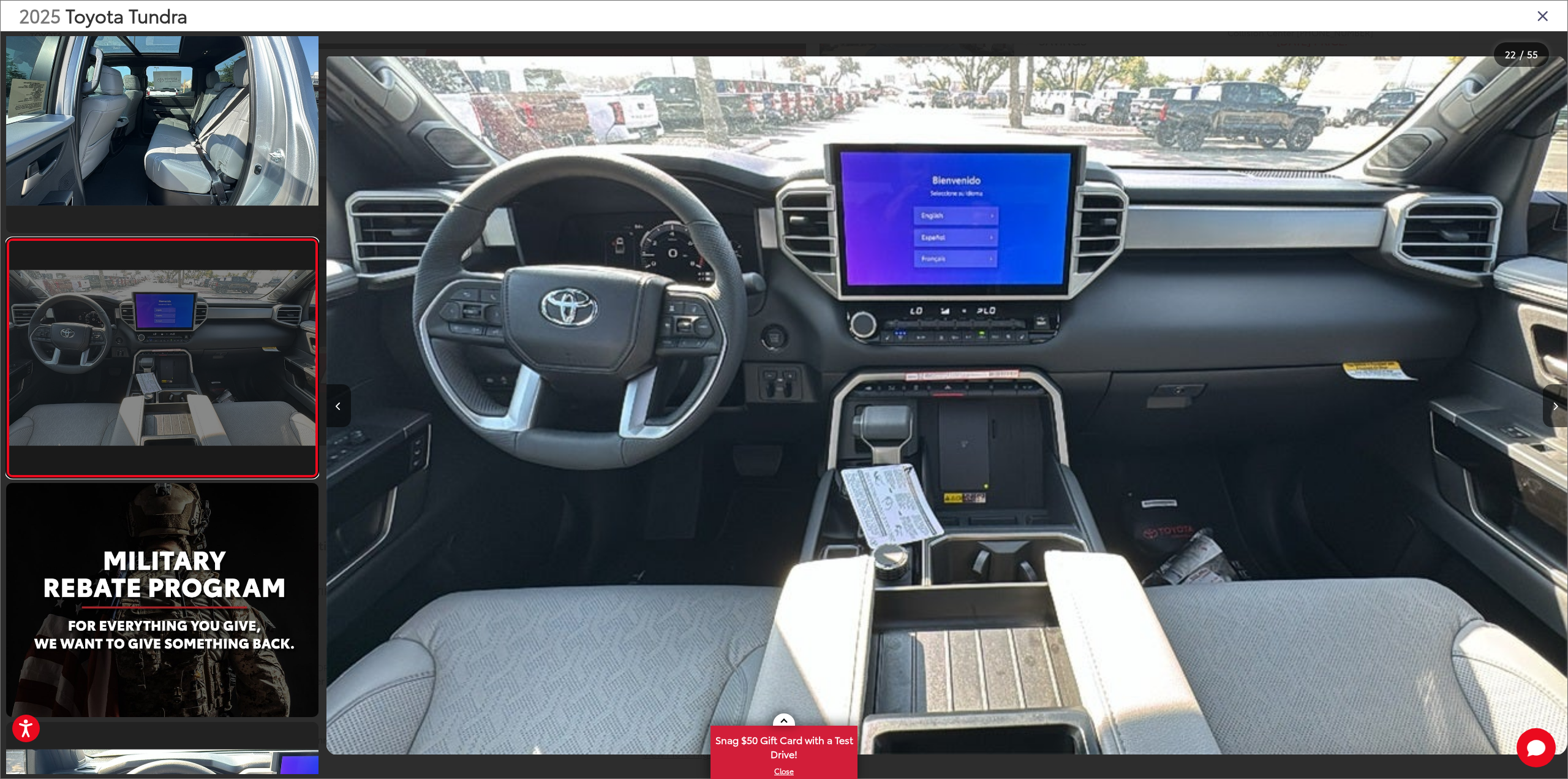
scroll to position [4807, 0]
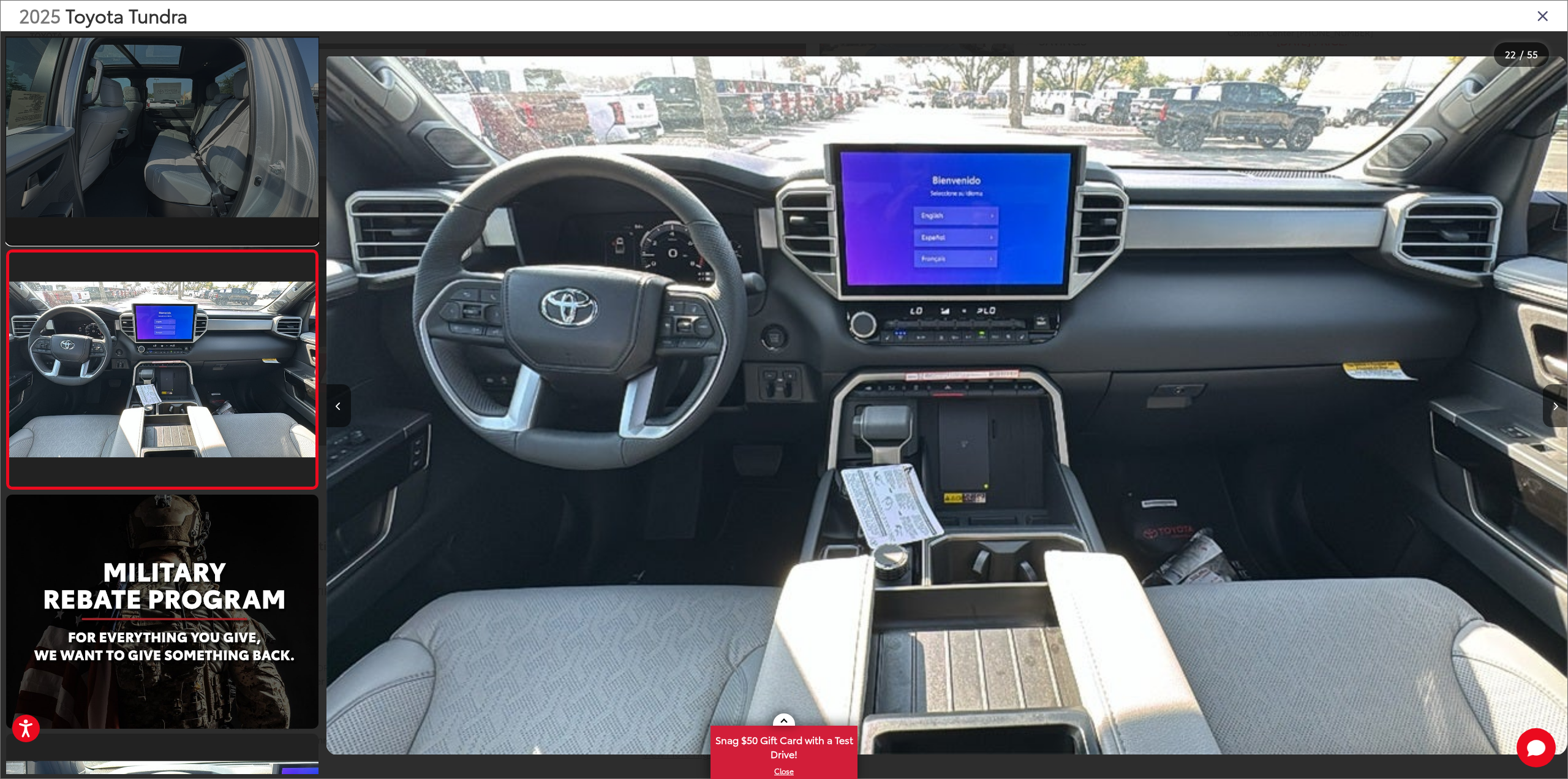
click at [147, 161] on link at bounding box center [162, 127] width 312 height 234
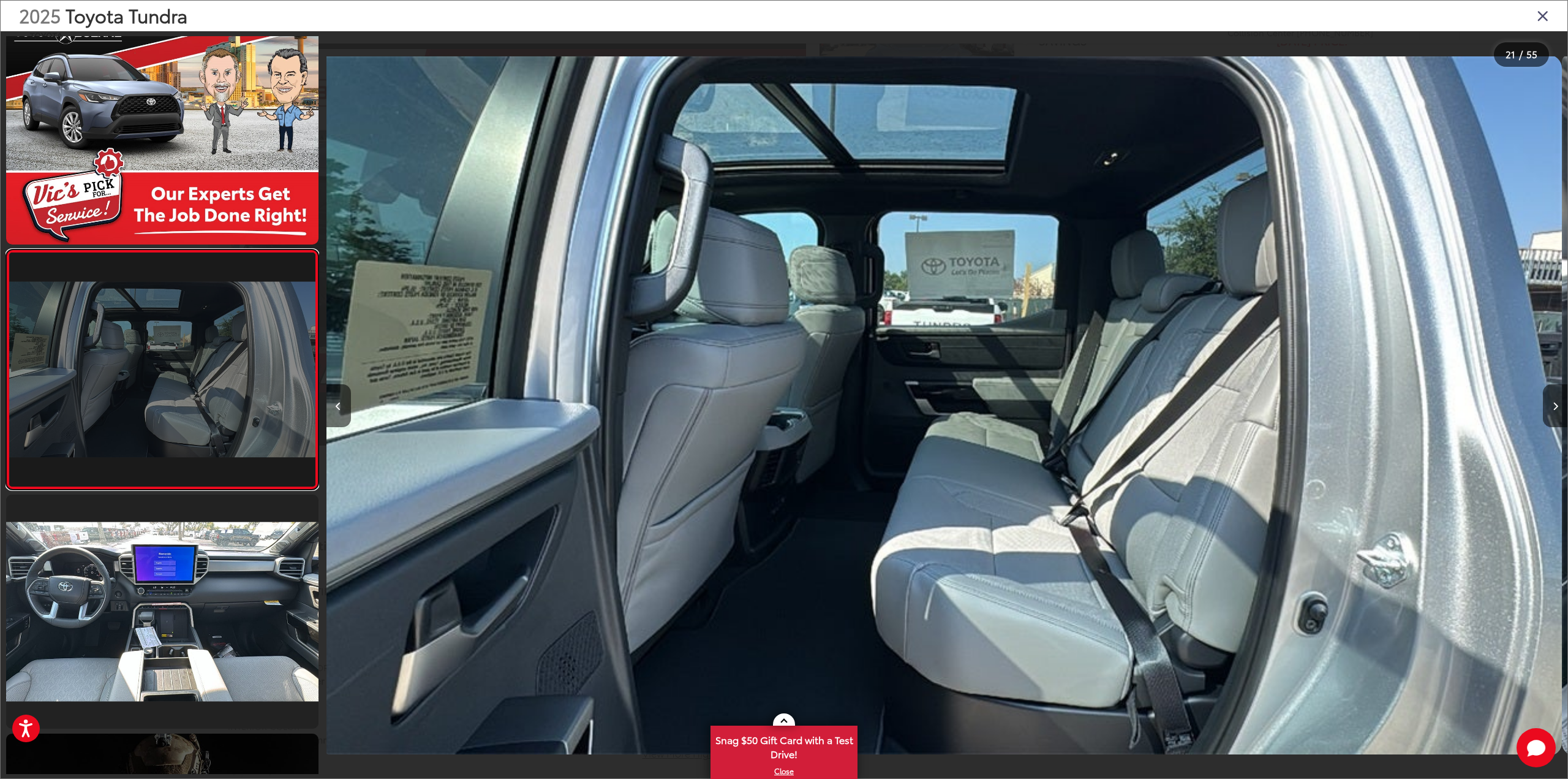
scroll to position [0, 24827]
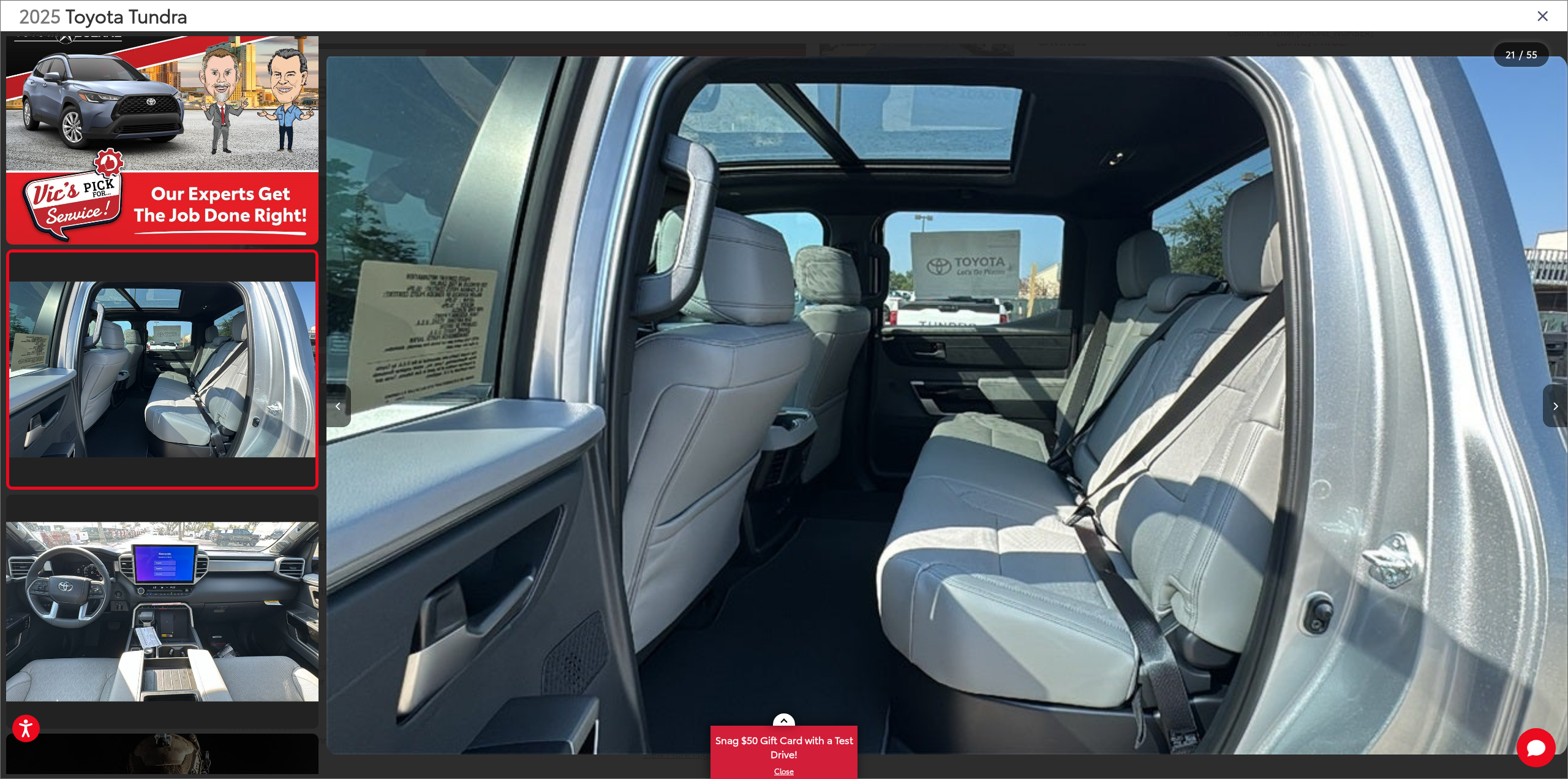
click at [1553, 403] on icon "Next image" at bounding box center [1556, 406] width 5 height 9
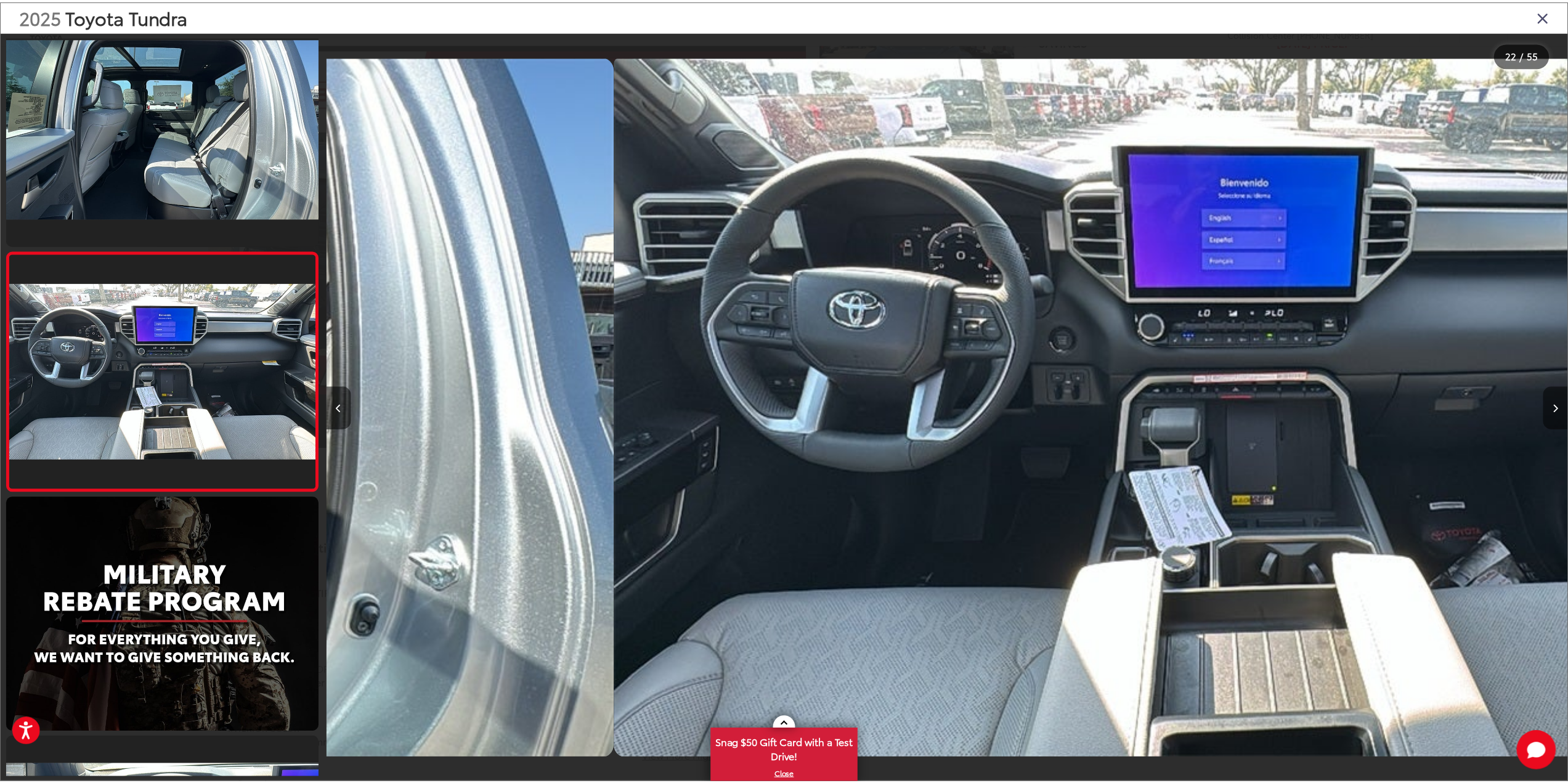
scroll to position [0, 26216]
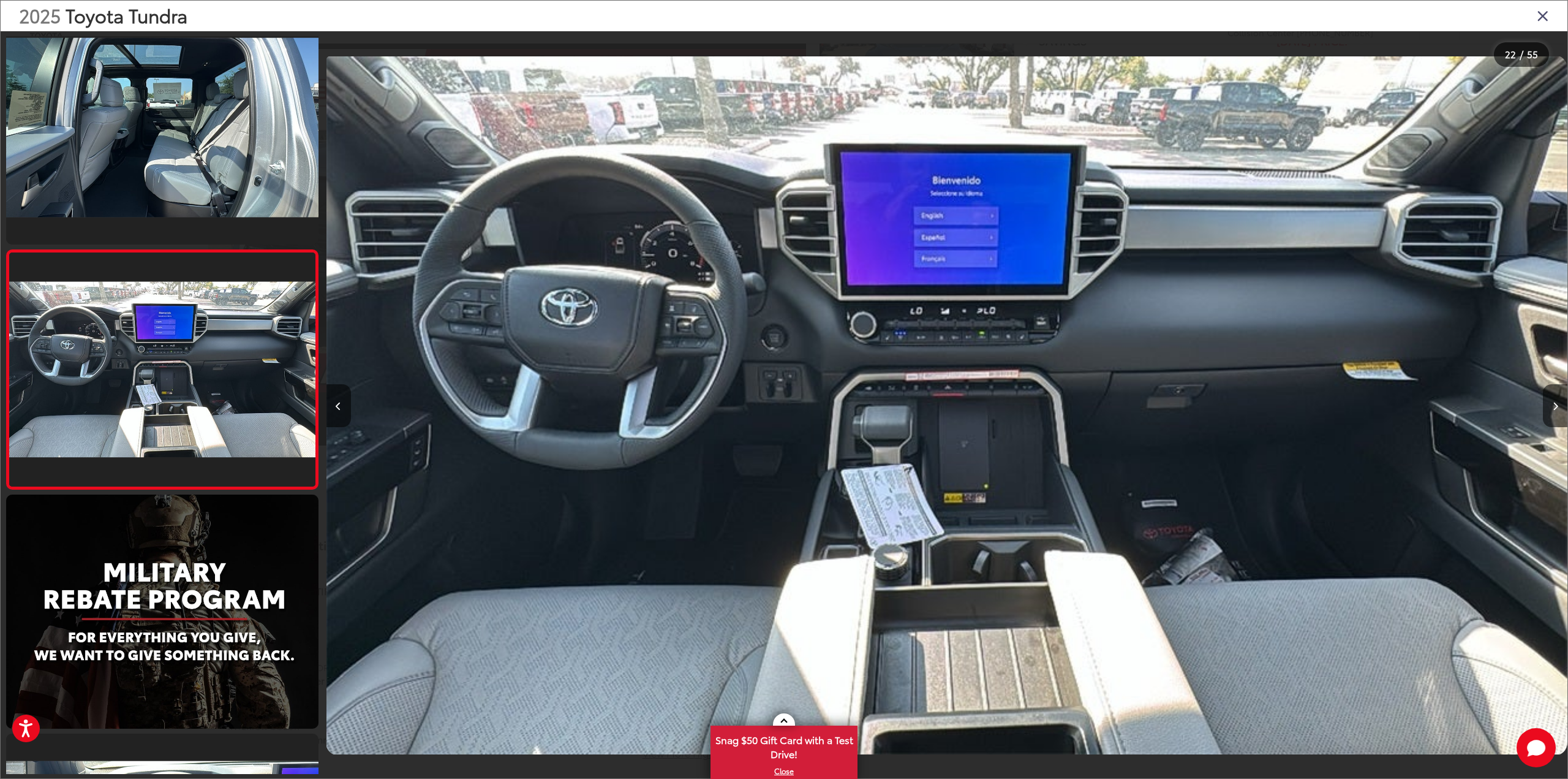
click at [1542, 12] on icon "Close gallery" at bounding box center [1543, 16] width 12 height 16
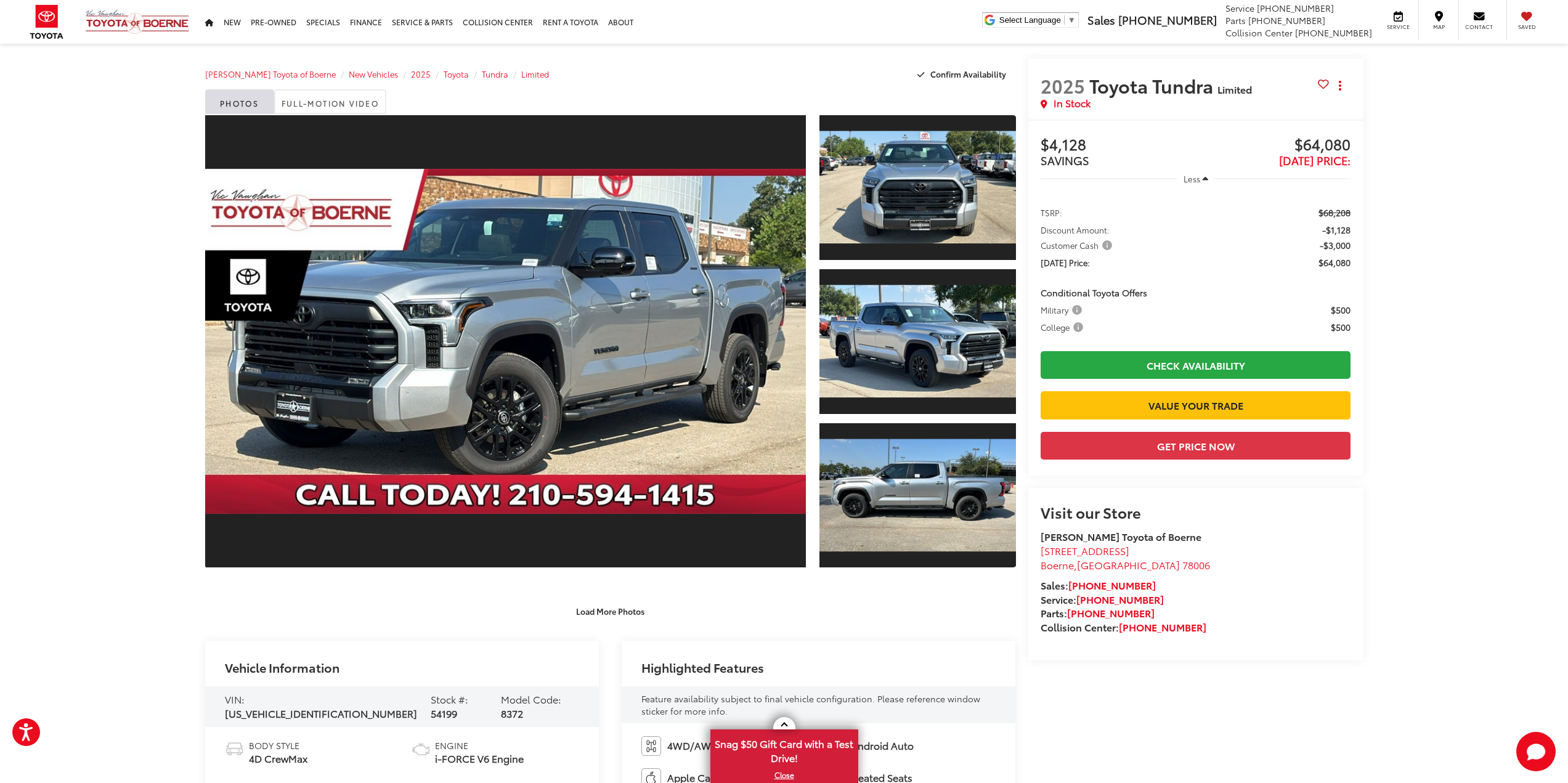
scroll to position [0, 0]
